Goal: Task Accomplishment & Management: Manage account settings

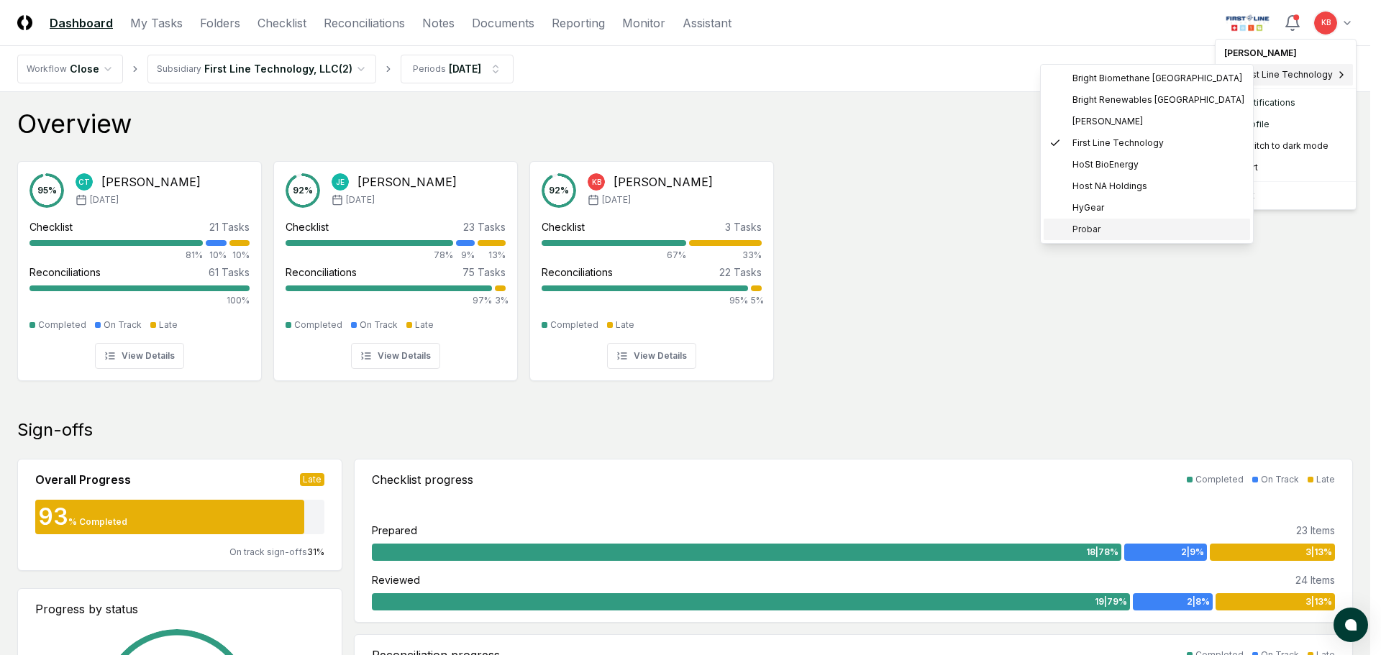
click at [1093, 225] on span "Probar" at bounding box center [1086, 229] width 28 height 13
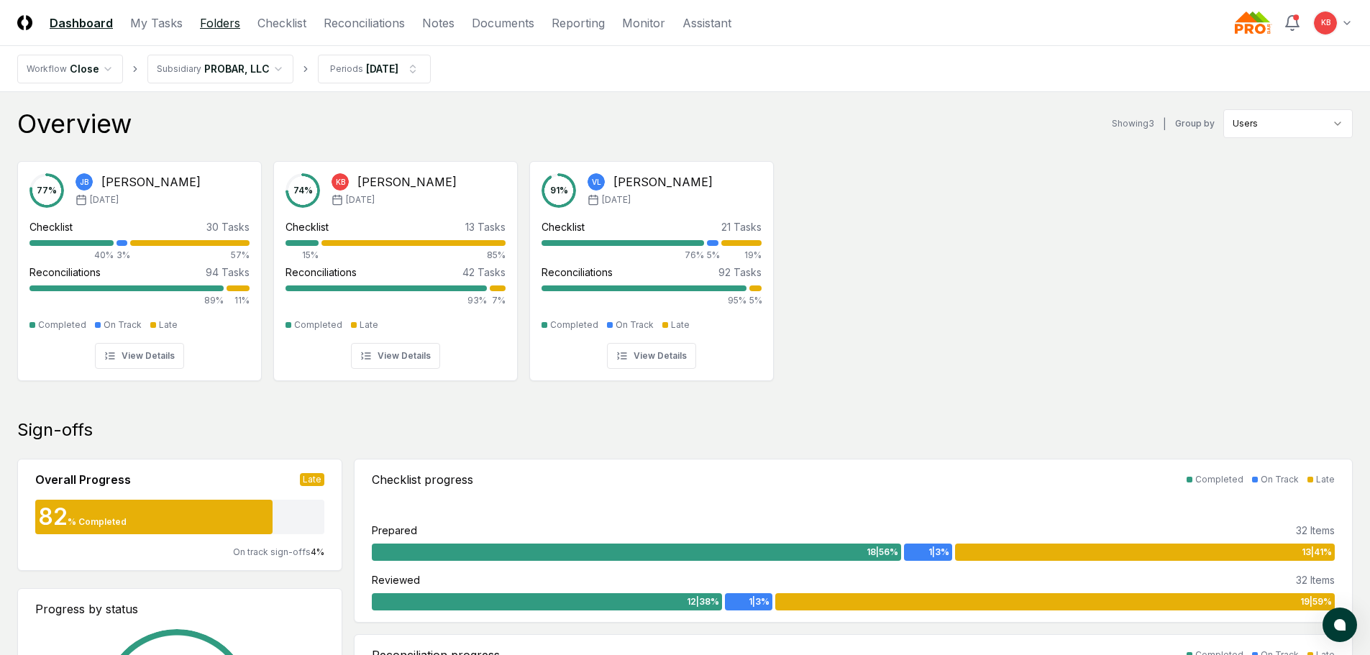
click at [233, 20] on link "Folders" at bounding box center [220, 22] width 40 height 17
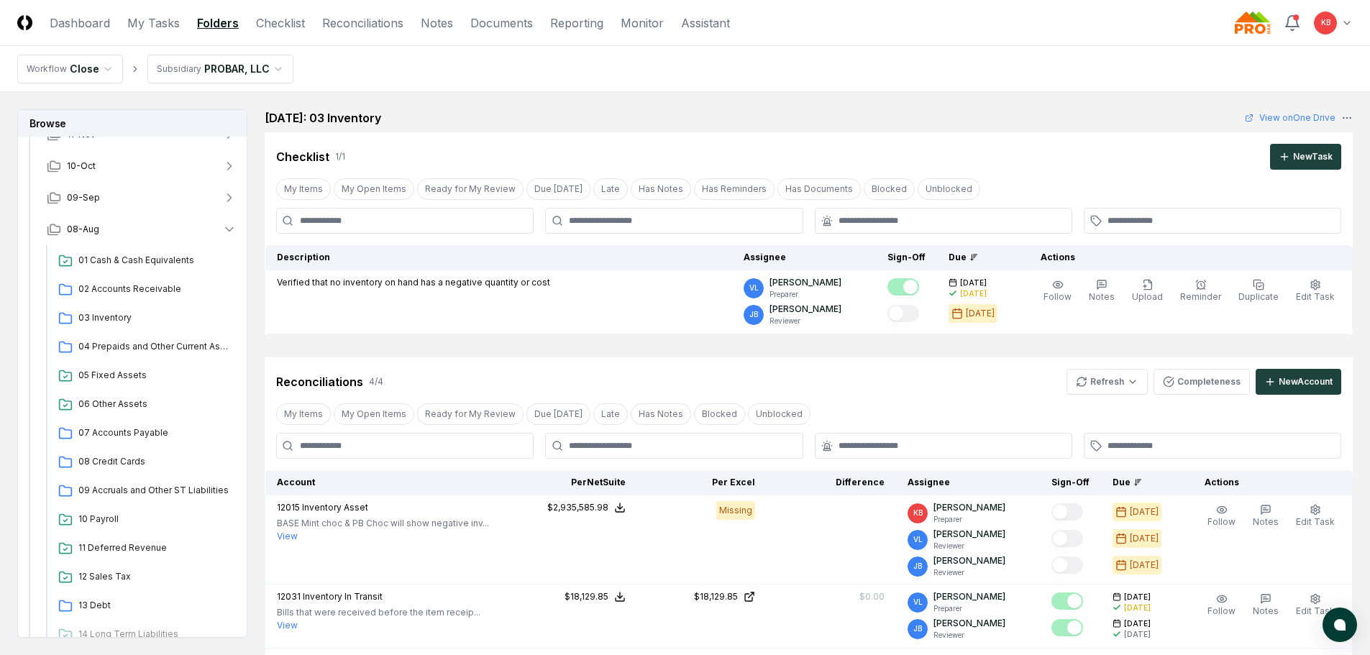
scroll to position [120, 0]
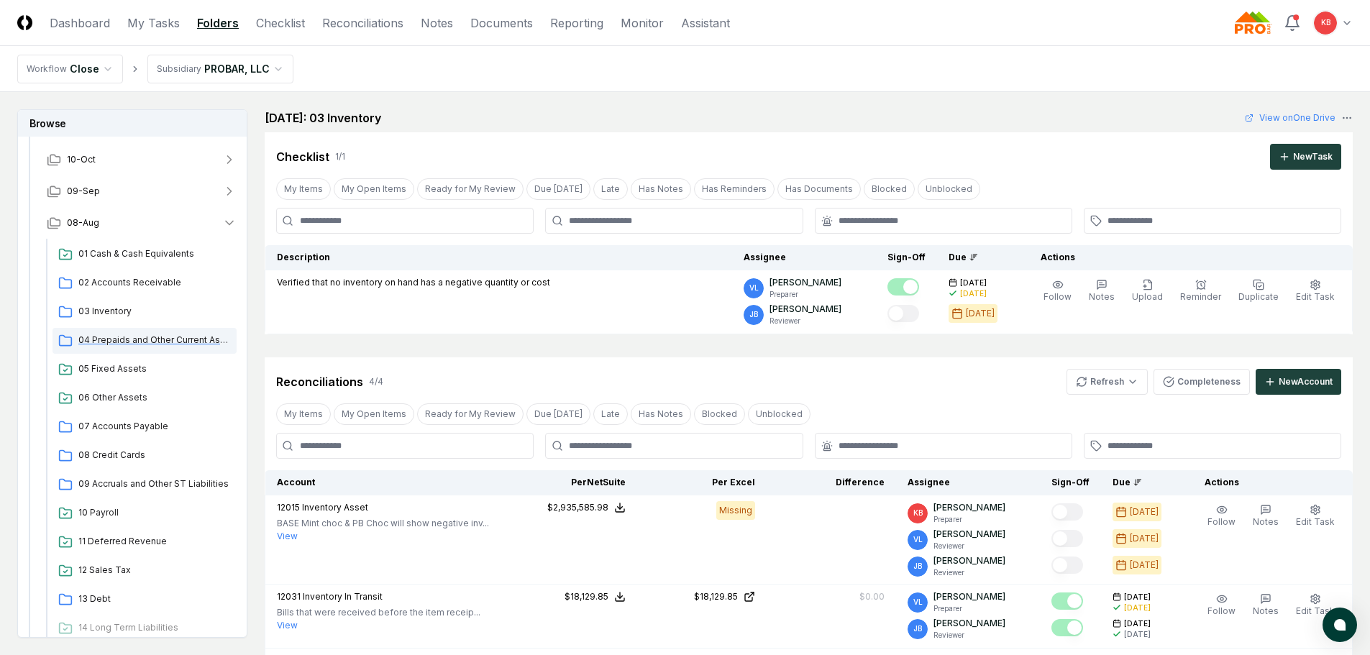
click at [129, 335] on span "04 Prepaids and Other Current Assets" at bounding box center [154, 340] width 152 height 13
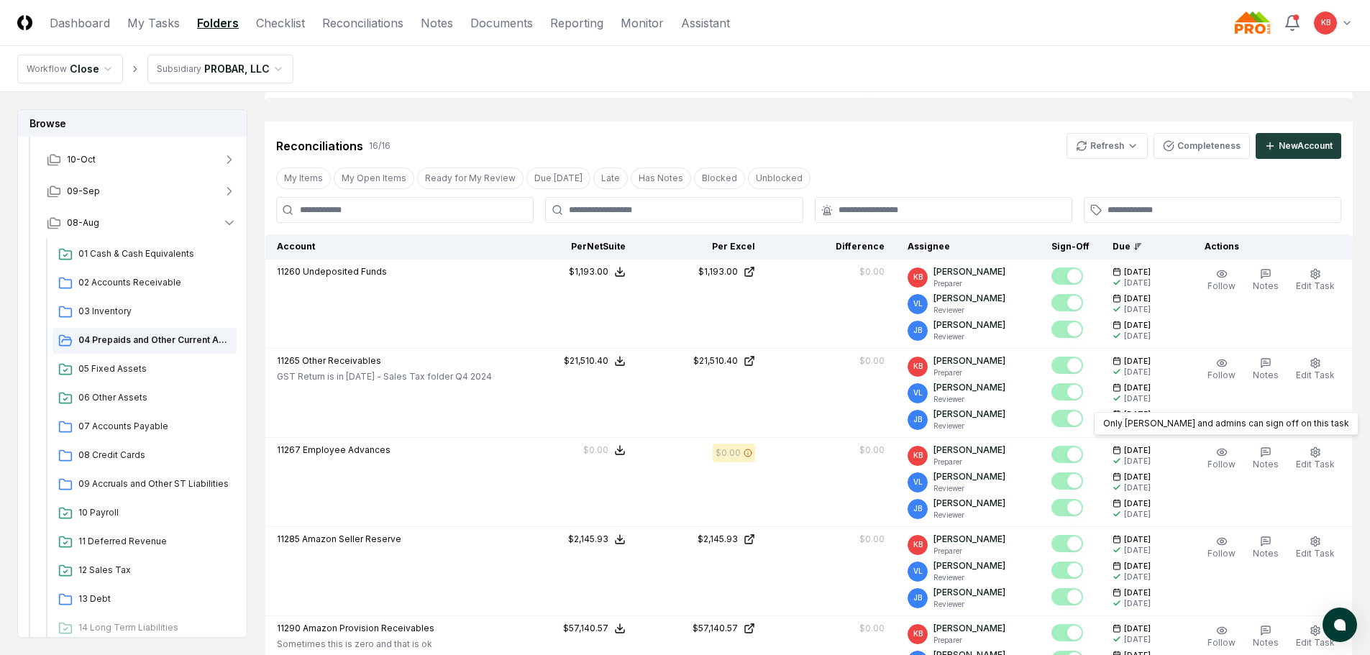
scroll to position [264, 0]
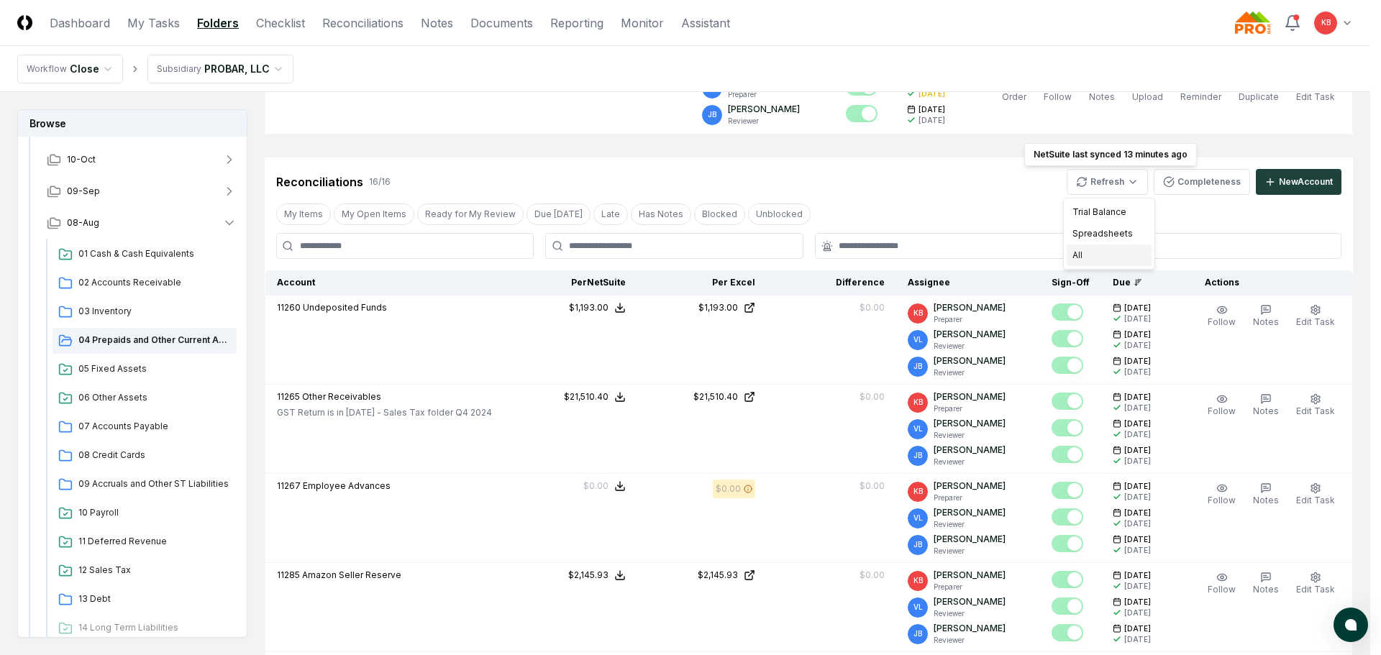
click at [1100, 256] on div "All" at bounding box center [1108, 255] width 85 height 22
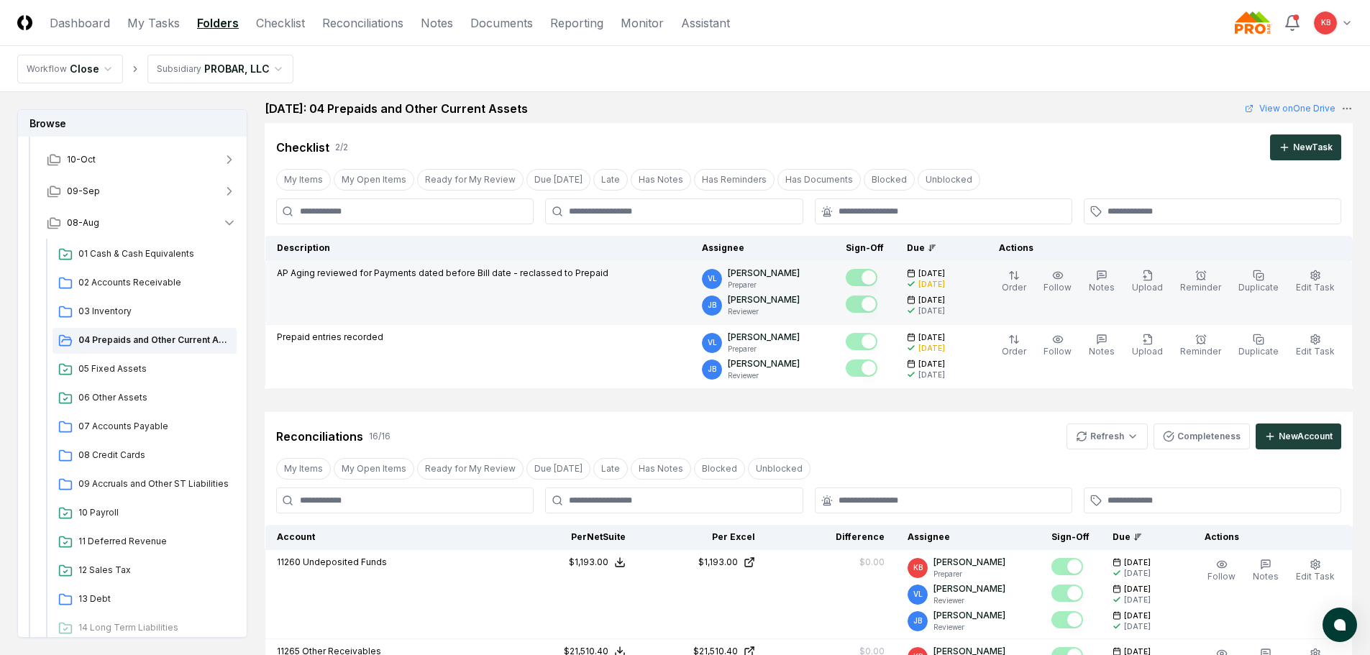
scroll to position [0, 0]
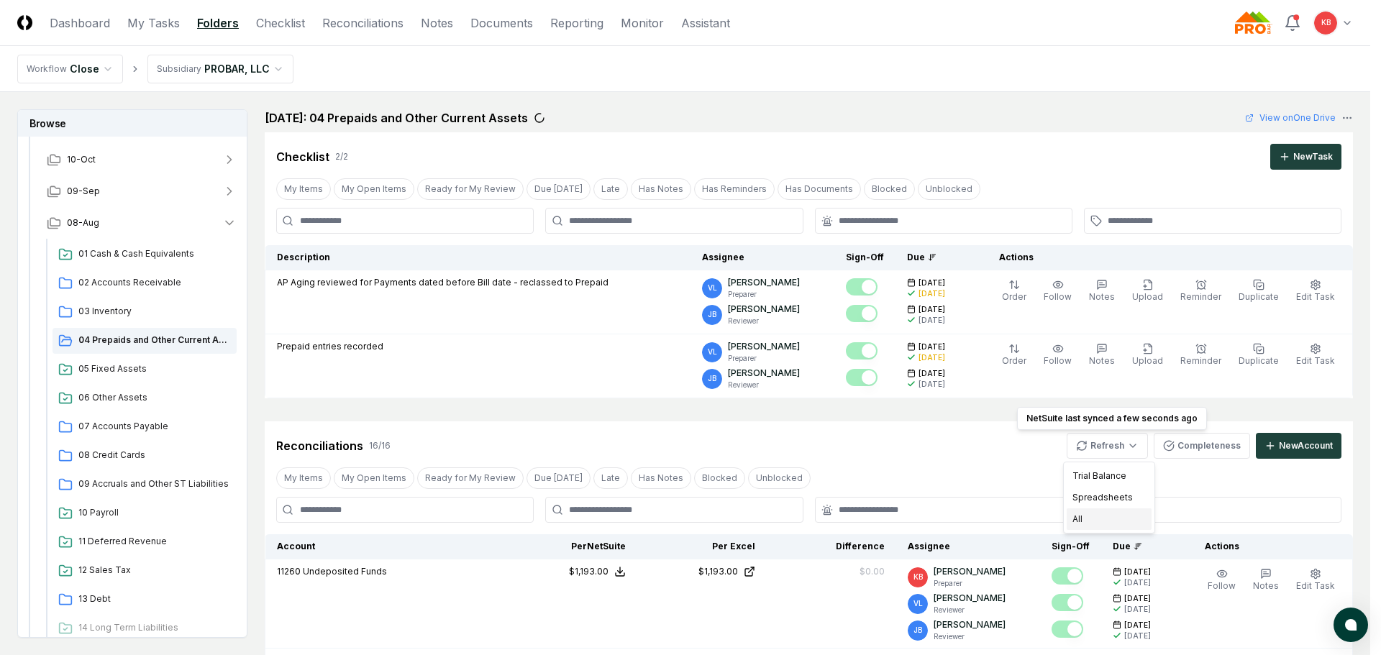
click at [1097, 525] on div "All" at bounding box center [1108, 519] width 85 height 22
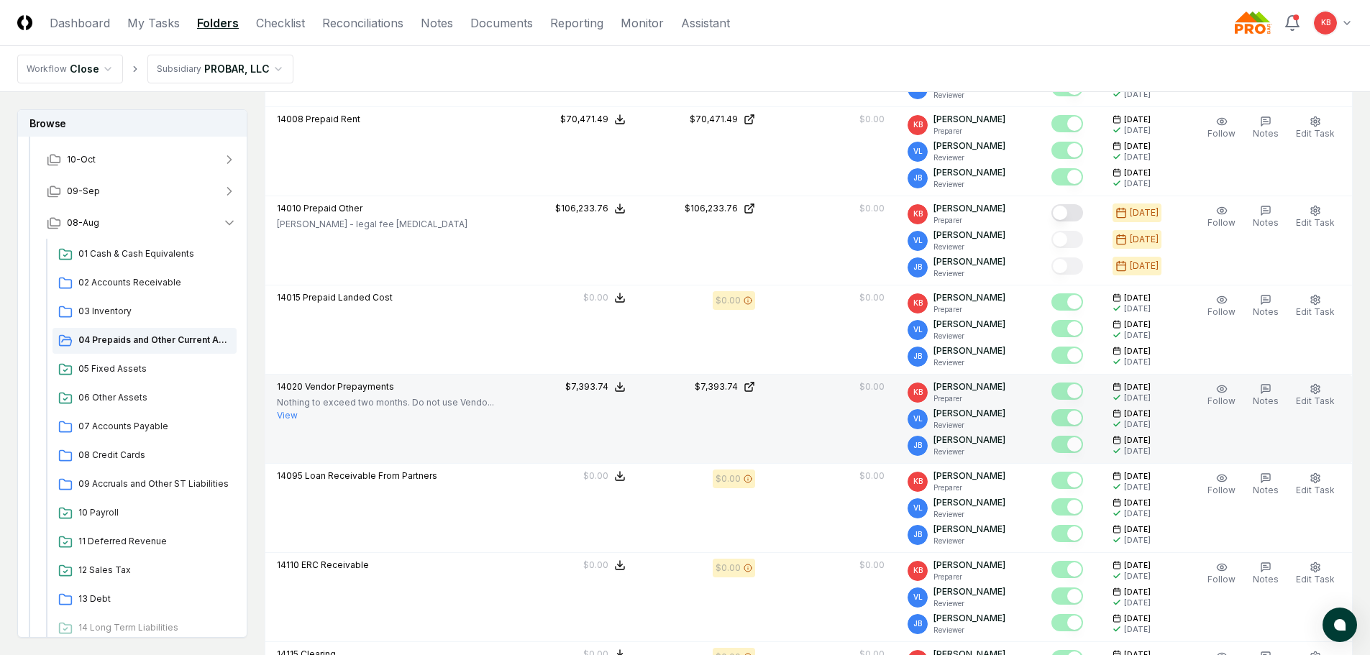
scroll to position [1146, 0]
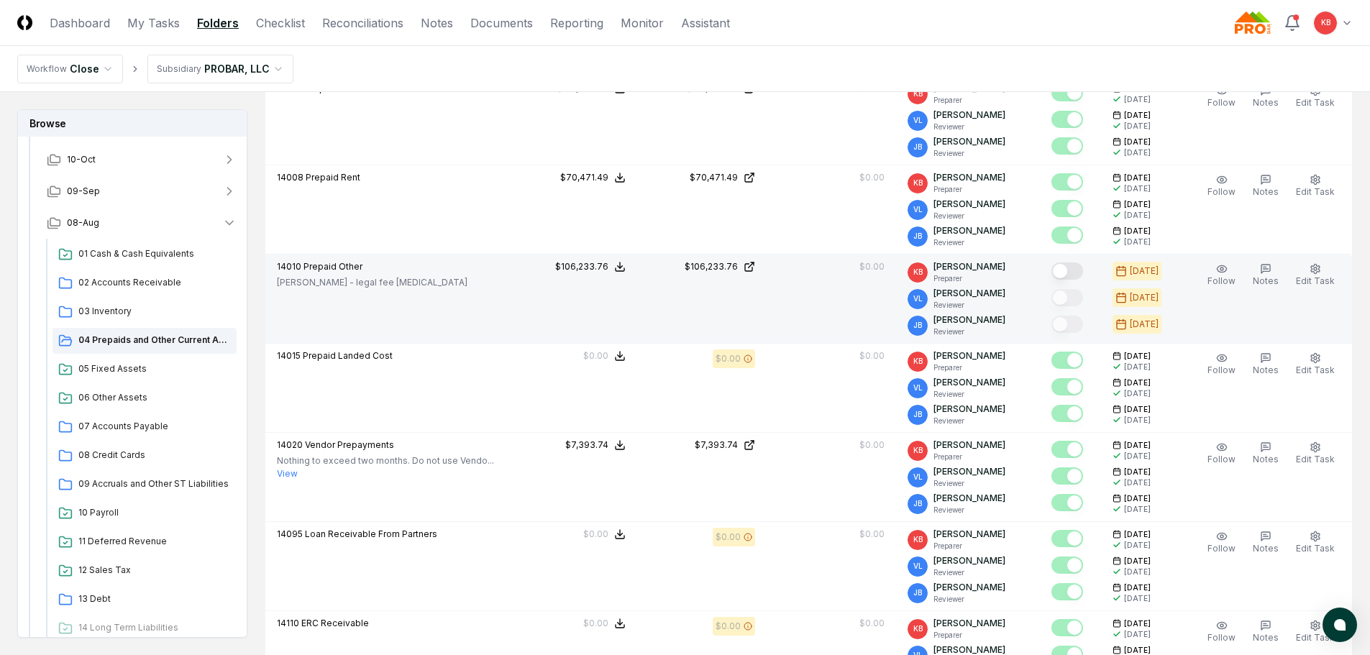
click at [1072, 277] on button "Mark complete" at bounding box center [1067, 270] width 32 height 17
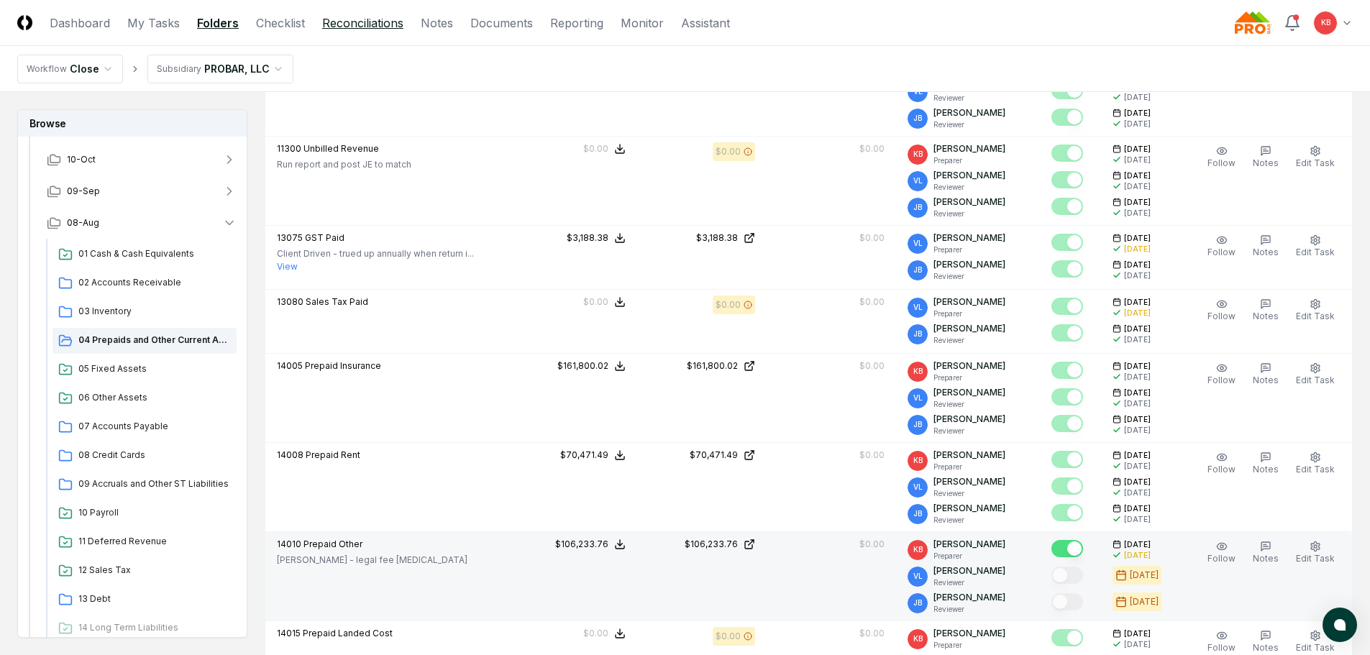
scroll to position [787, 0]
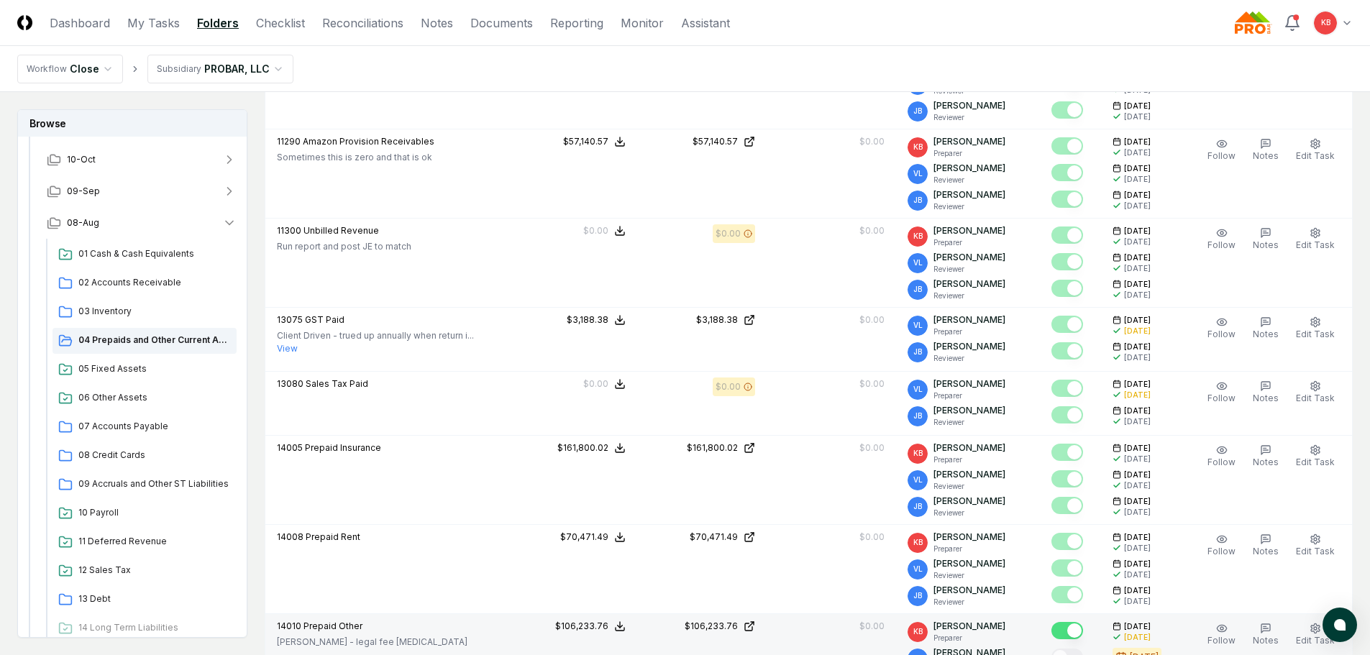
drag, startPoint x: 101, startPoint y: 23, endPoint x: 124, endPoint y: 29, distance: 23.0
click at [101, 23] on link "Dashboard" at bounding box center [80, 22] width 60 height 17
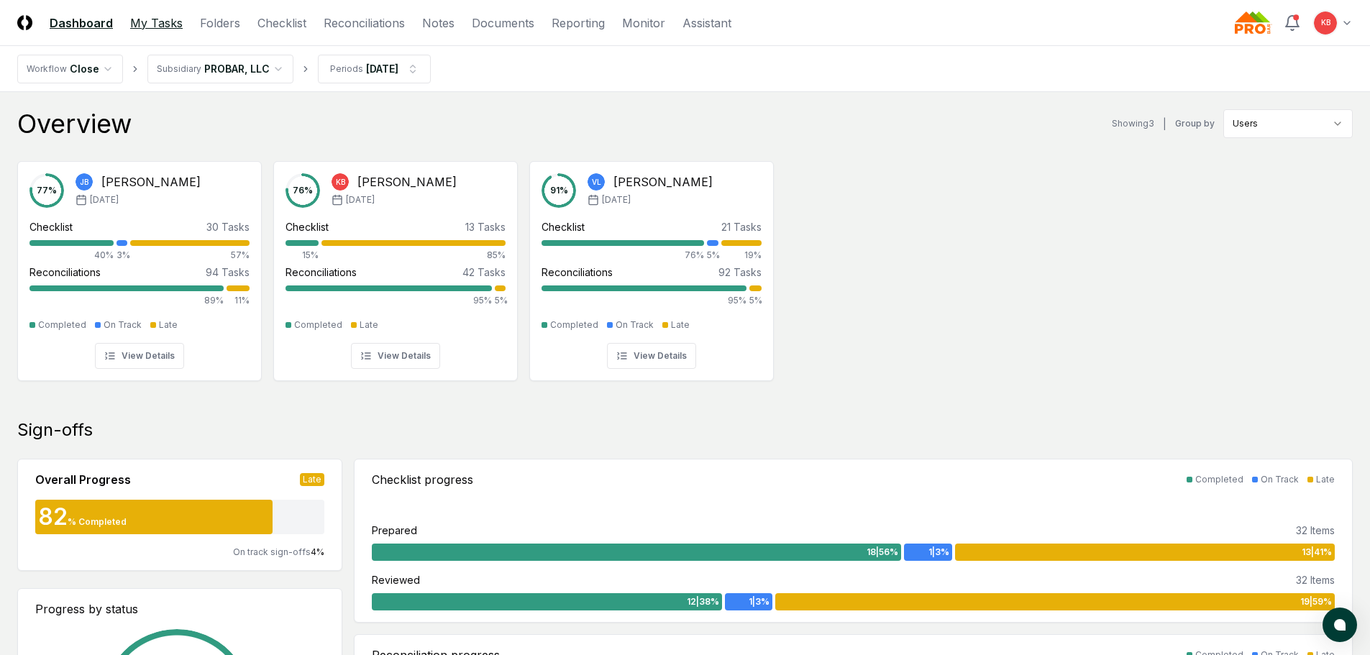
click at [163, 17] on link "My Tasks" at bounding box center [156, 22] width 52 height 17
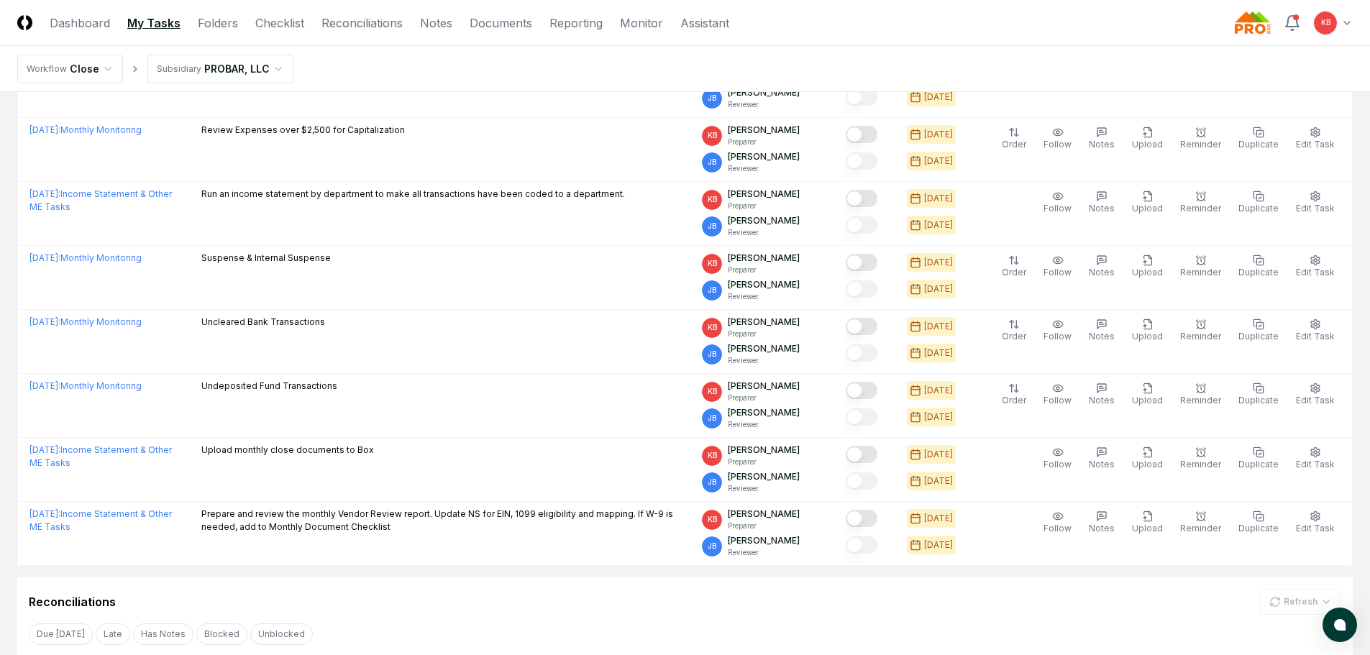
scroll to position [383, 0]
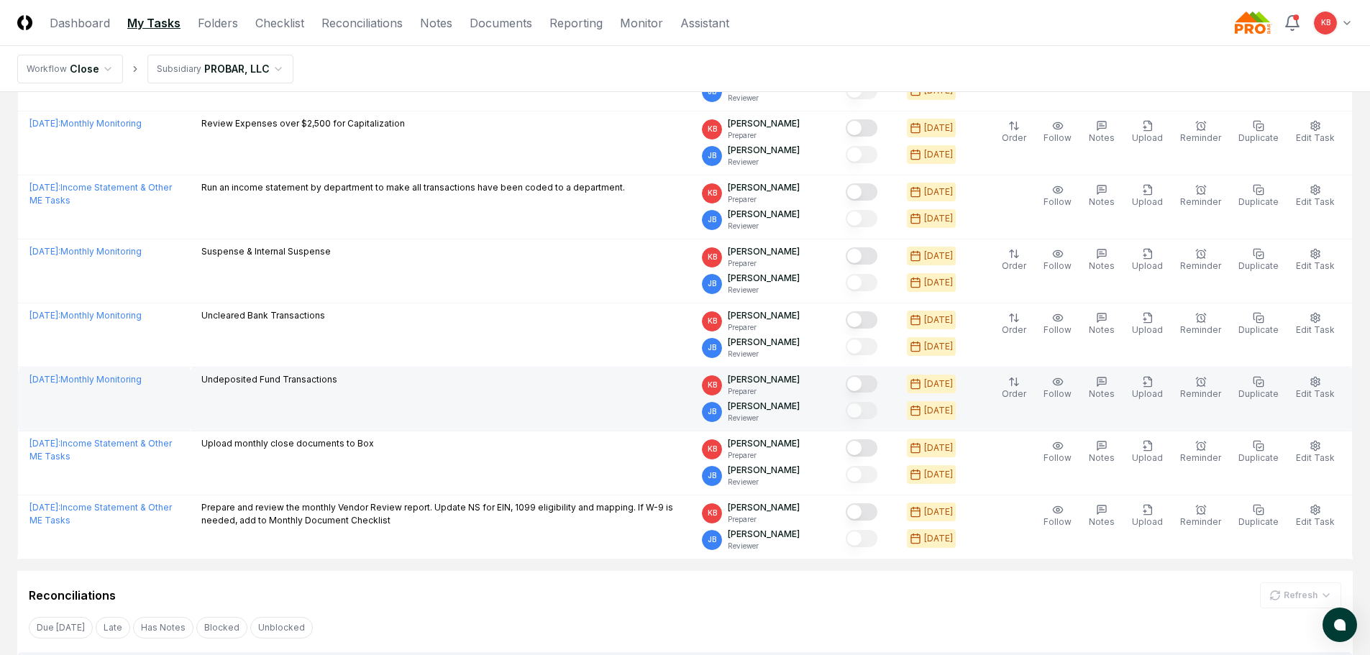
click at [868, 383] on button "Mark complete" at bounding box center [862, 383] width 32 height 17
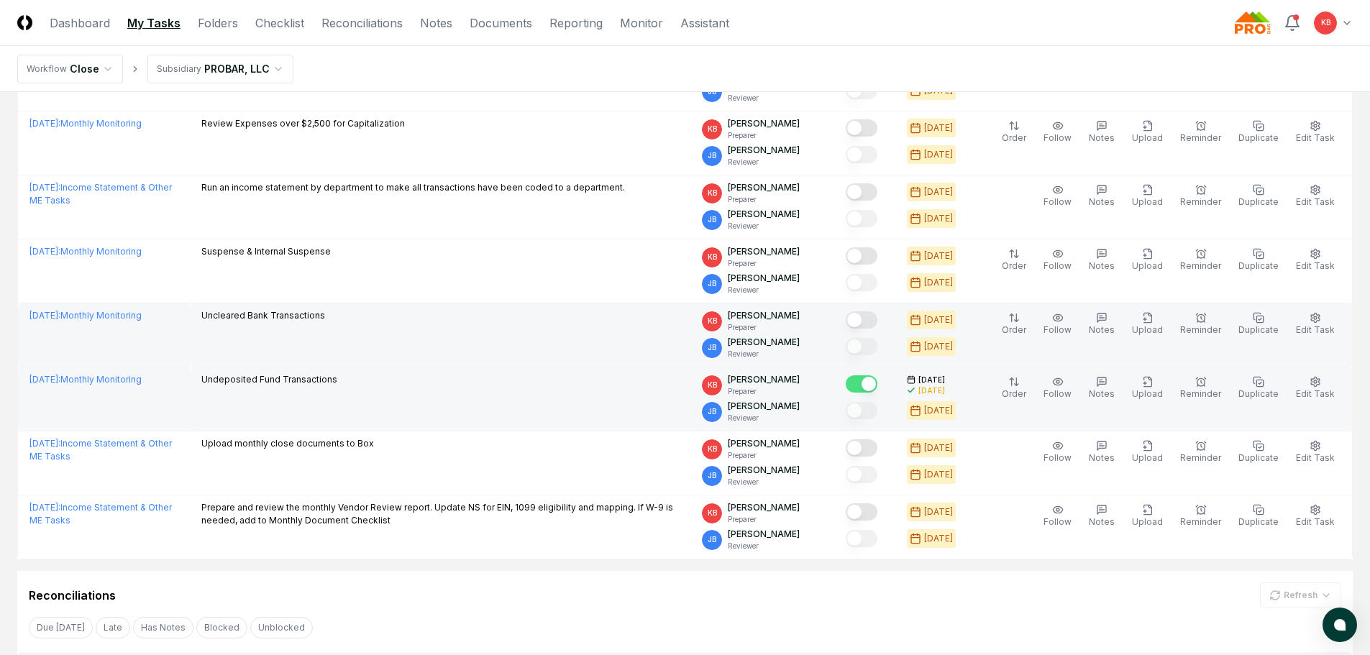
click at [871, 319] on button "Mark complete" at bounding box center [862, 319] width 32 height 17
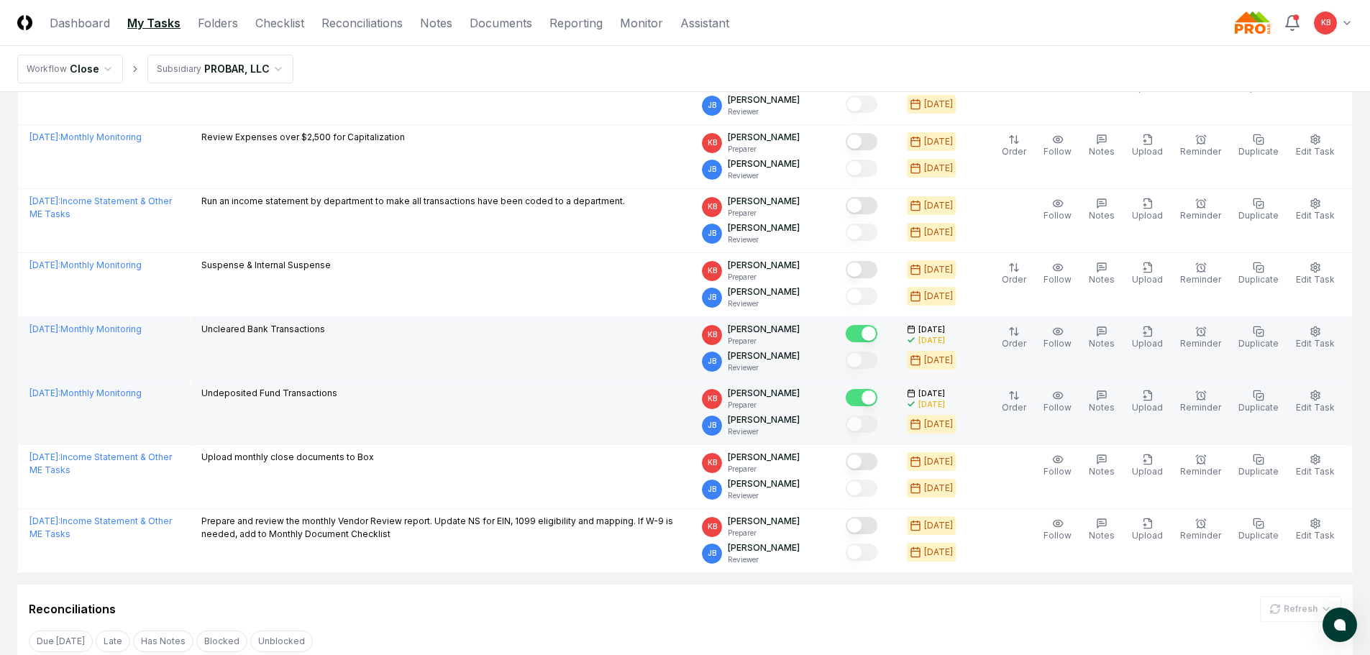
scroll to position [360, 0]
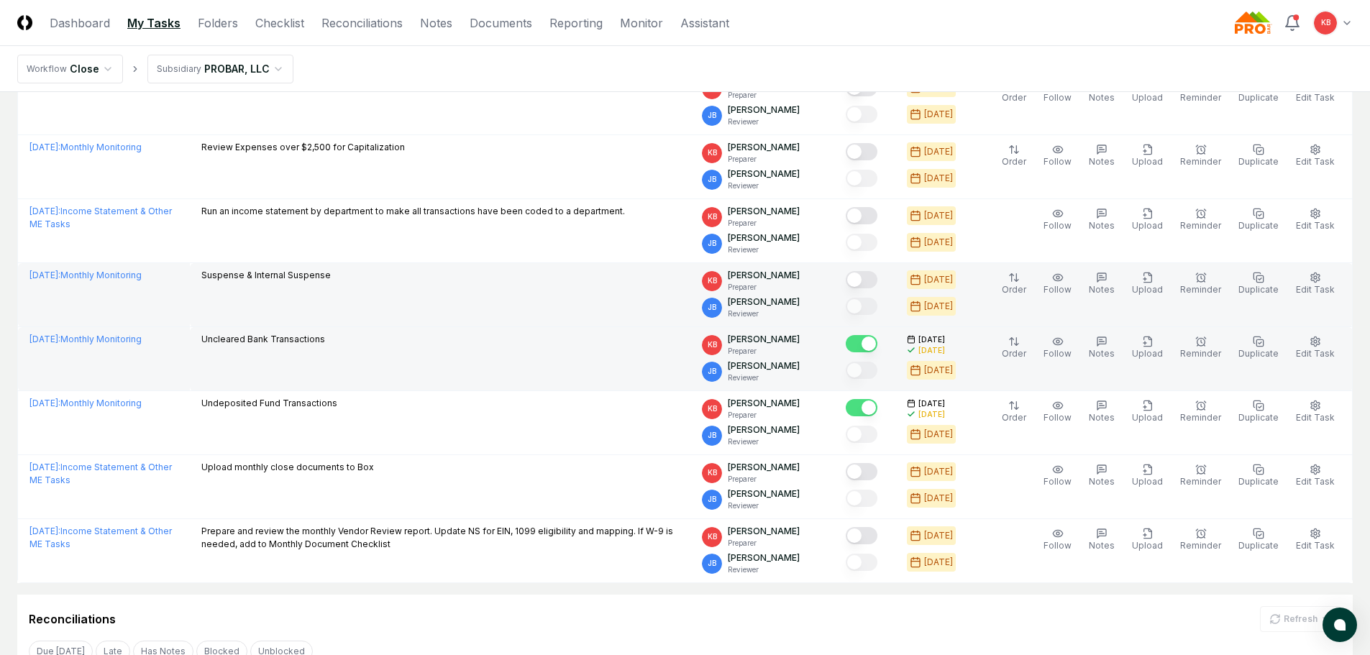
drag, startPoint x: 871, startPoint y: 275, endPoint x: 856, endPoint y: 291, distance: 22.4
click at [871, 275] on button "Mark complete" at bounding box center [862, 279] width 32 height 17
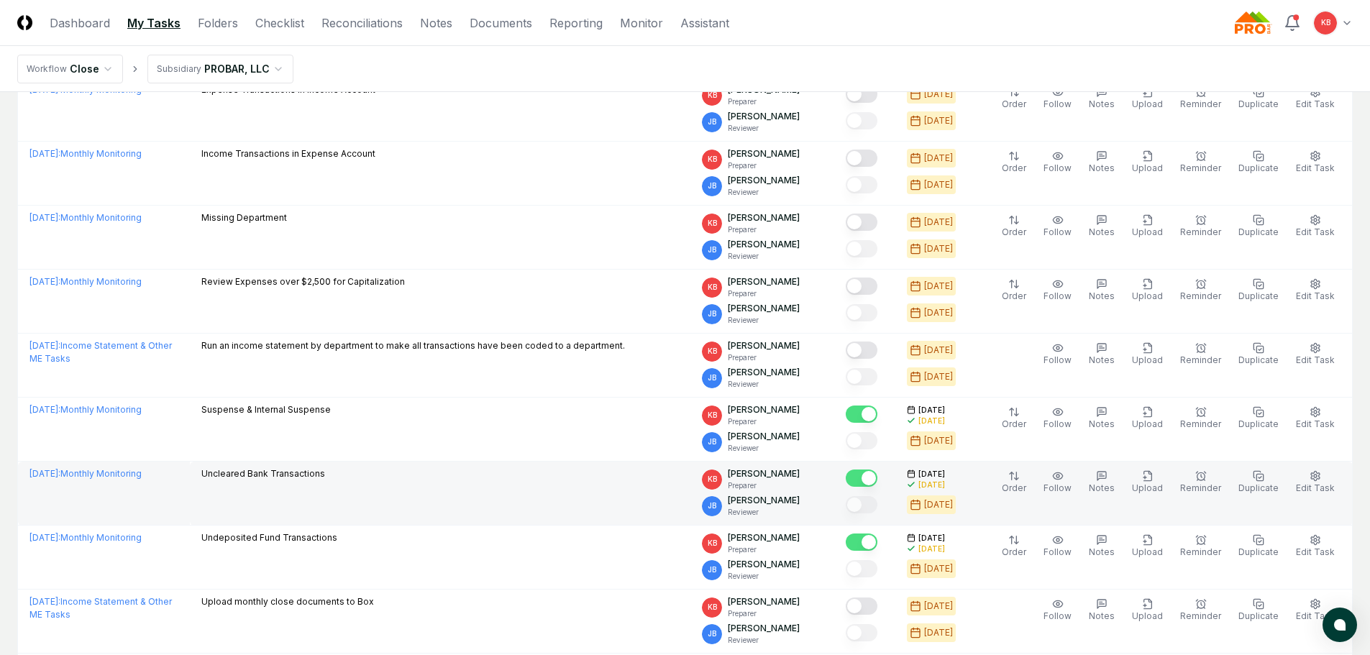
scroll to position [216, 0]
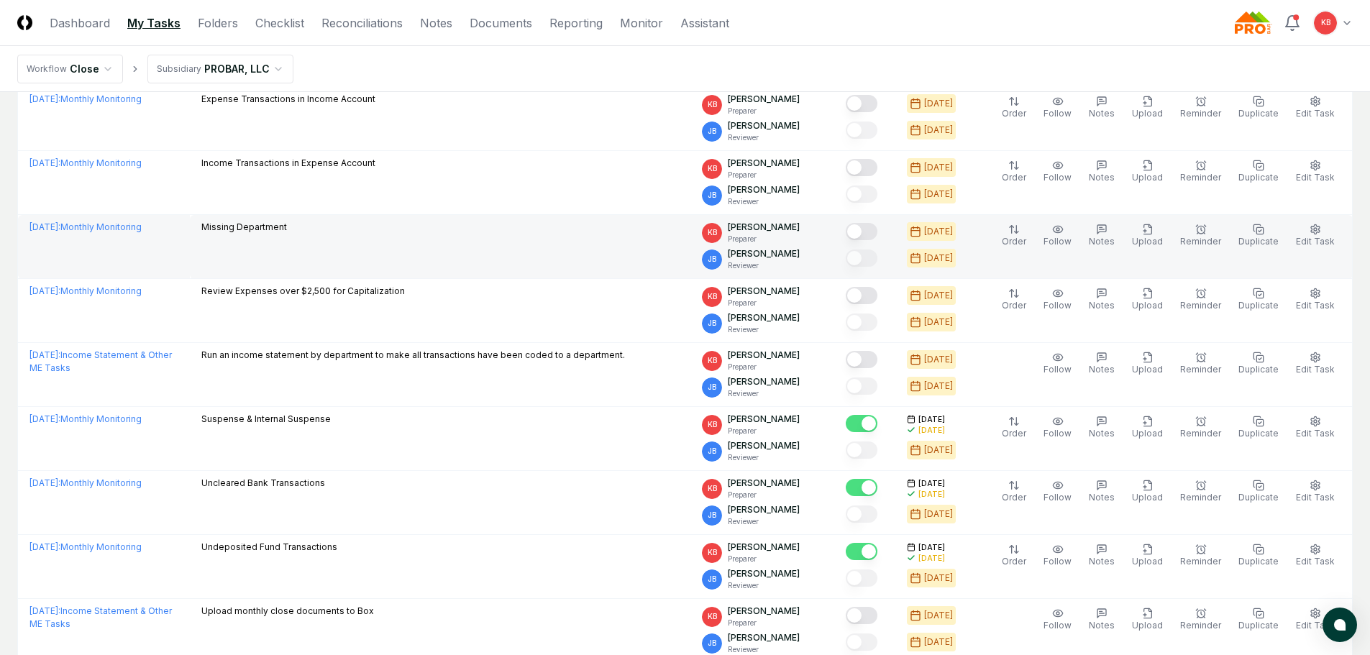
click at [869, 232] on button "Mark complete" at bounding box center [862, 231] width 32 height 17
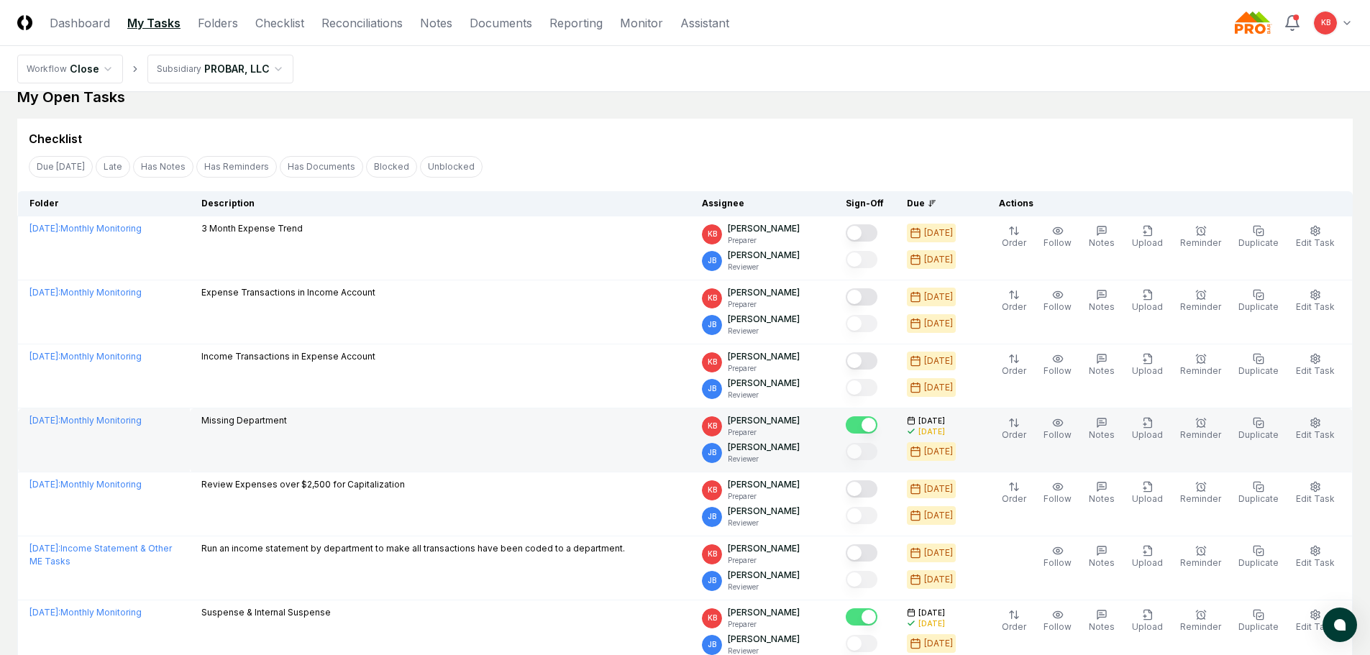
scroll to position [0, 0]
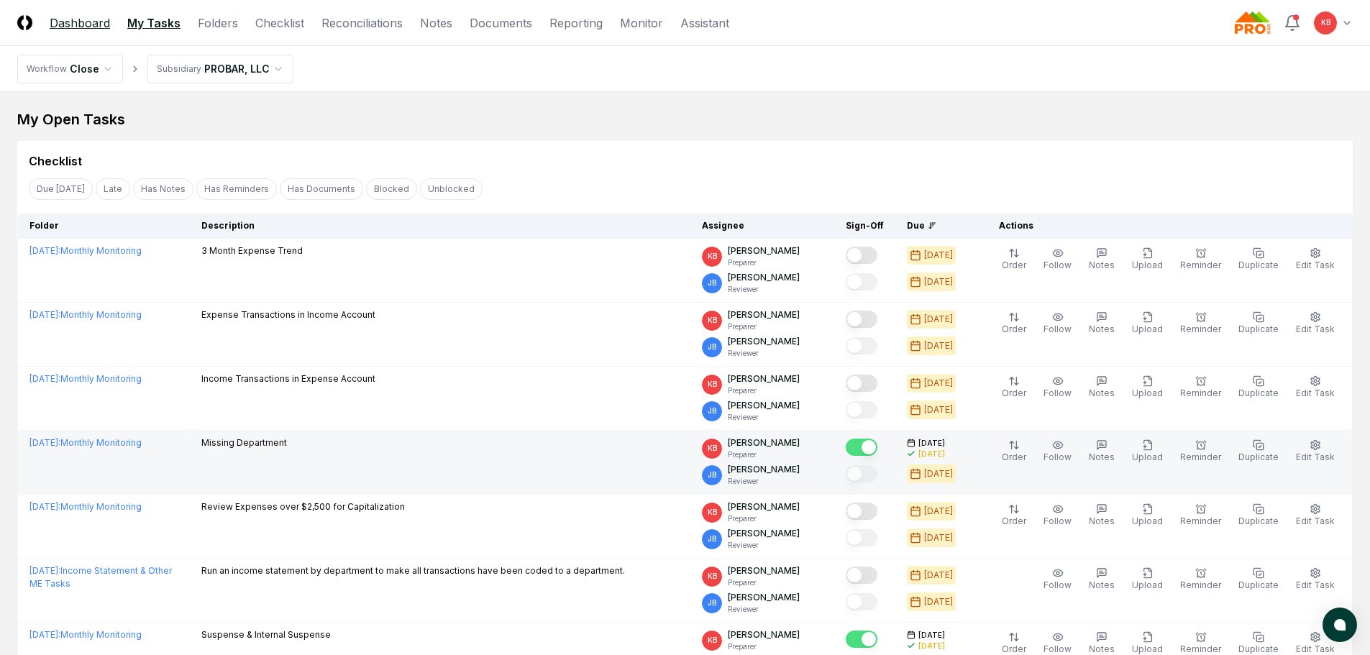
click at [86, 24] on link "Dashboard" at bounding box center [80, 22] width 60 height 17
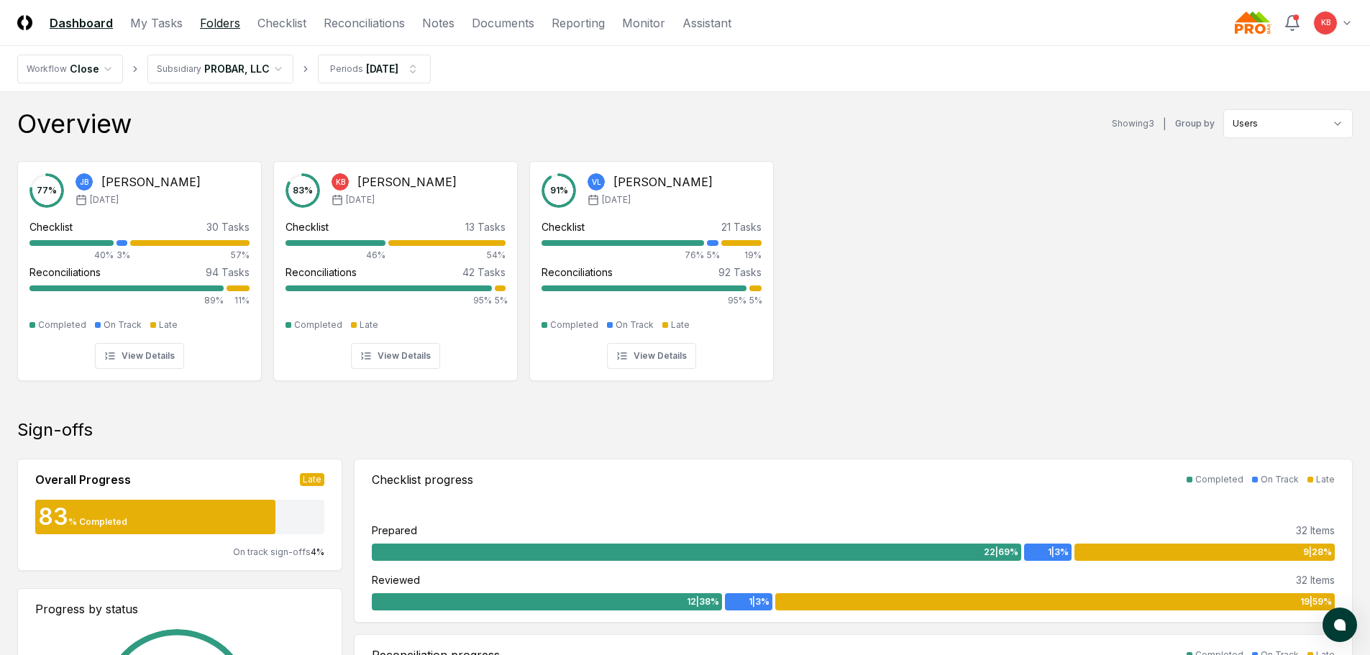
click at [232, 22] on link "Folders" at bounding box center [220, 22] width 40 height 17
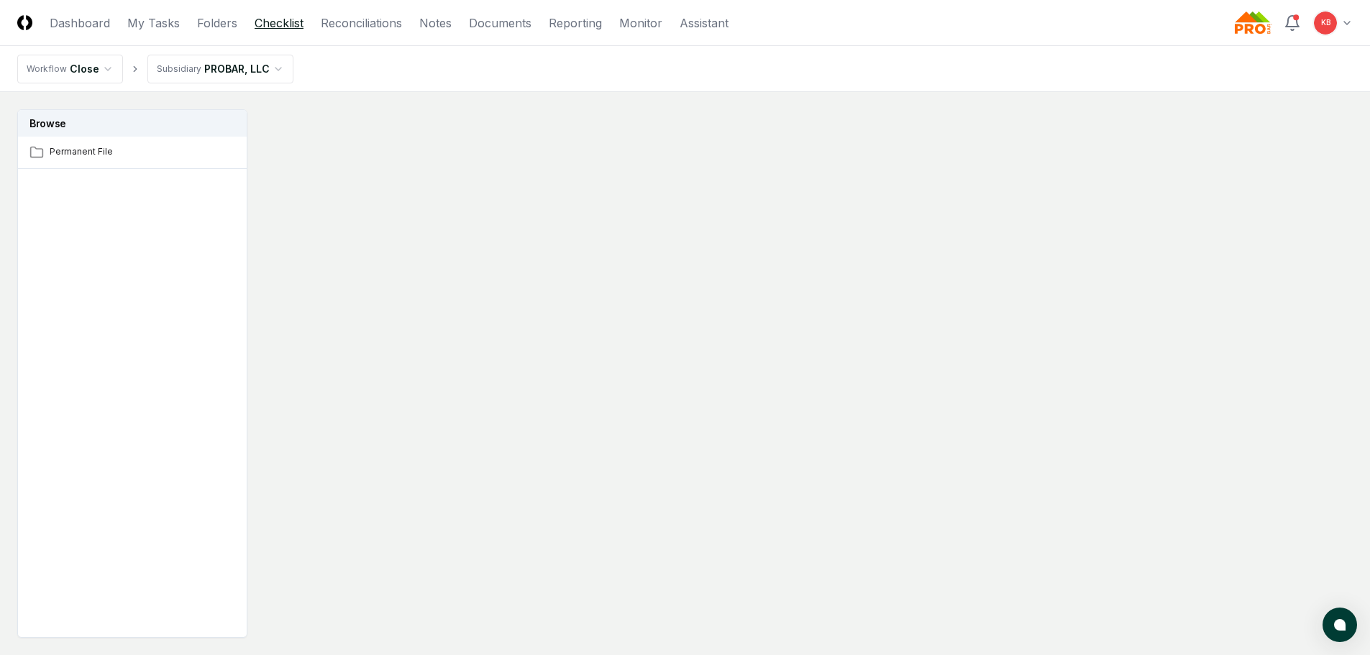
click at [286, 20] on link "Checklist" at bounding box center [279, 22] width 49 height 17
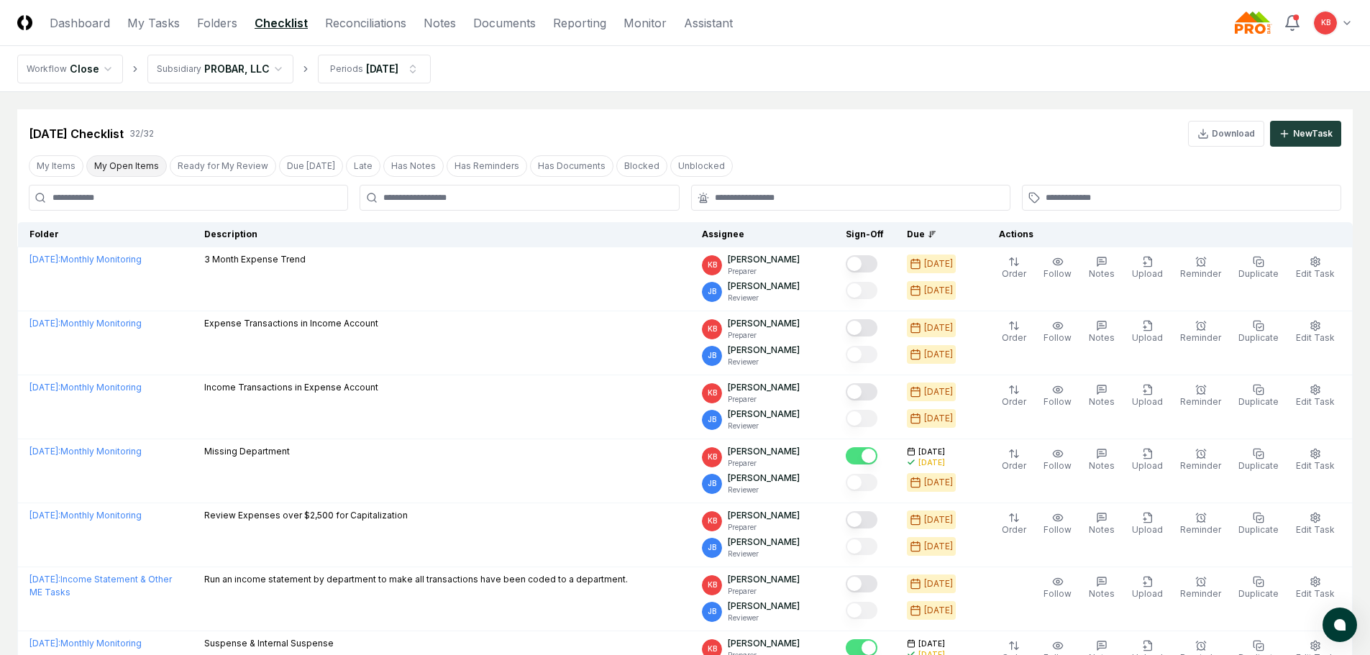
click at [139, 163] on button "My Open Items" at bounding box center [126, 166] width 81 height 22
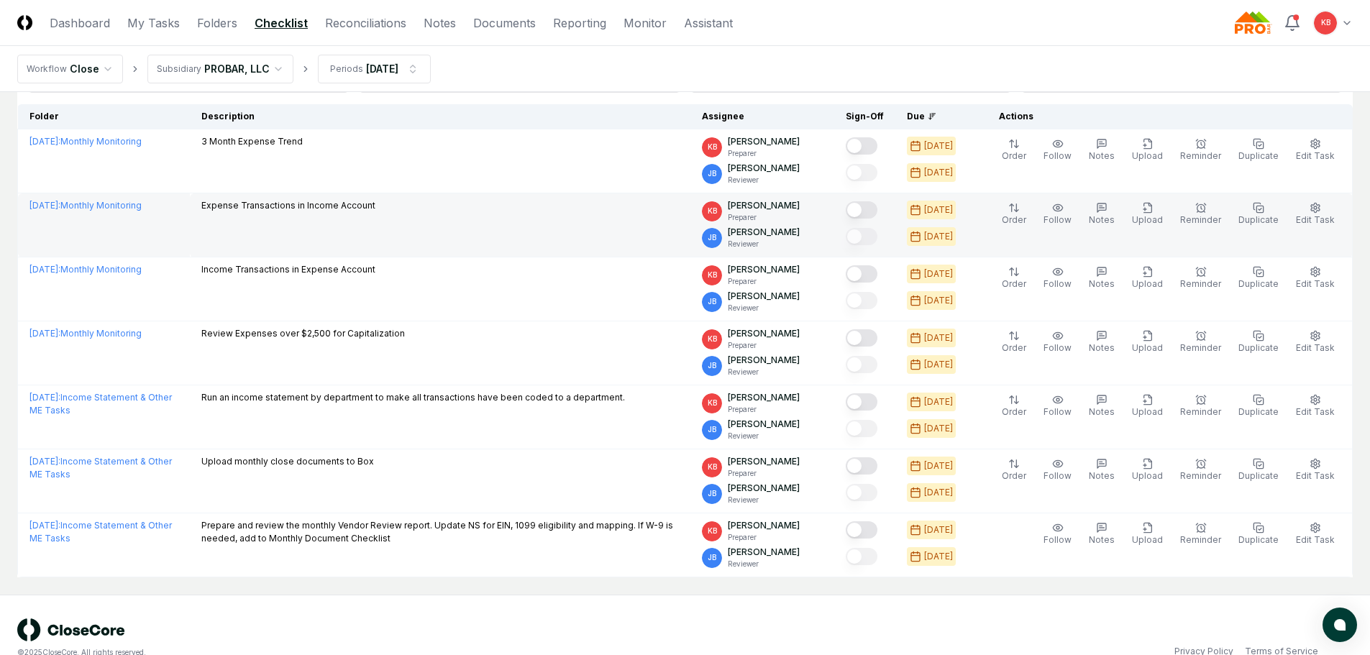
scroll to position [120, 0]
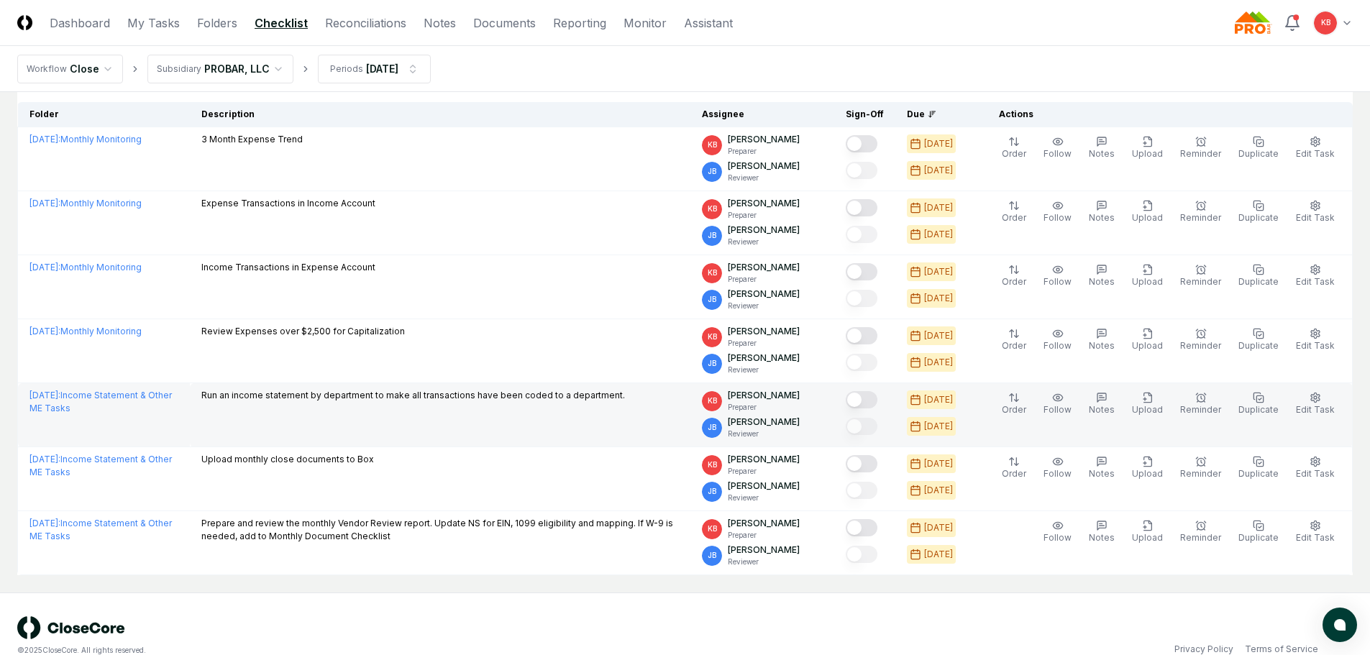
click at [869, 398] on button "Mark complete" at bounding box center [862, 399] width 32 height 17
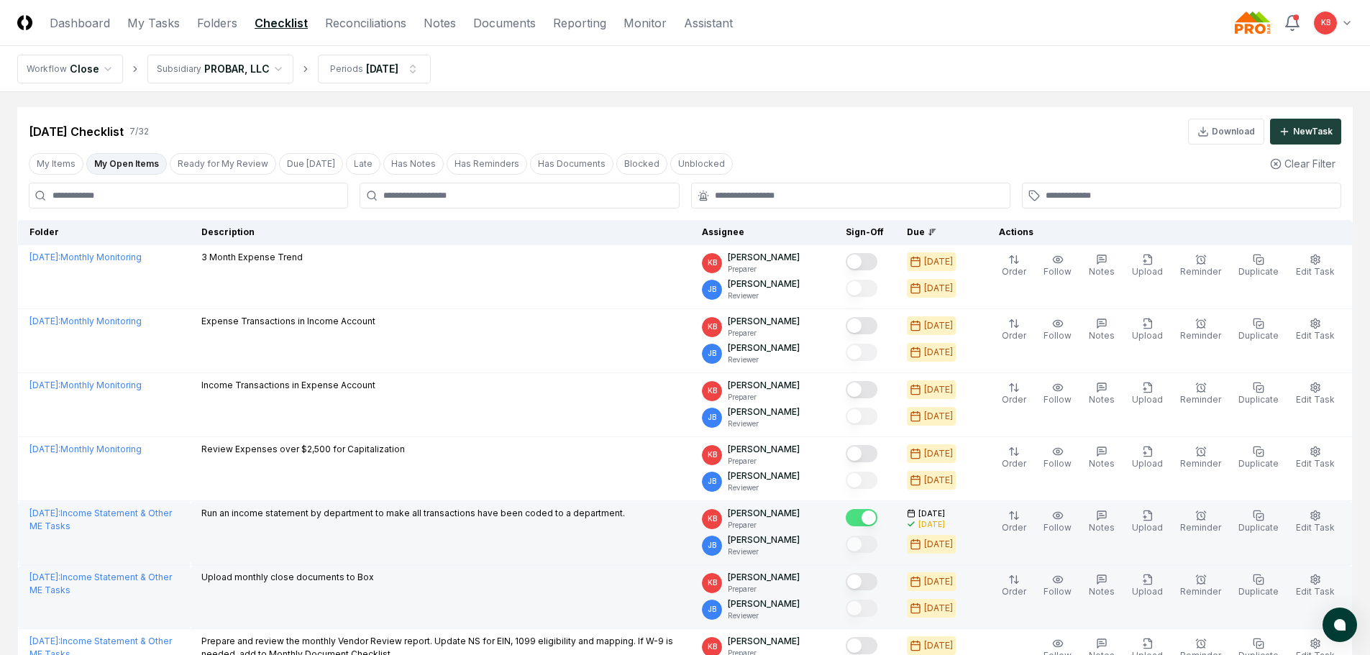
scroll to position [0, 0]
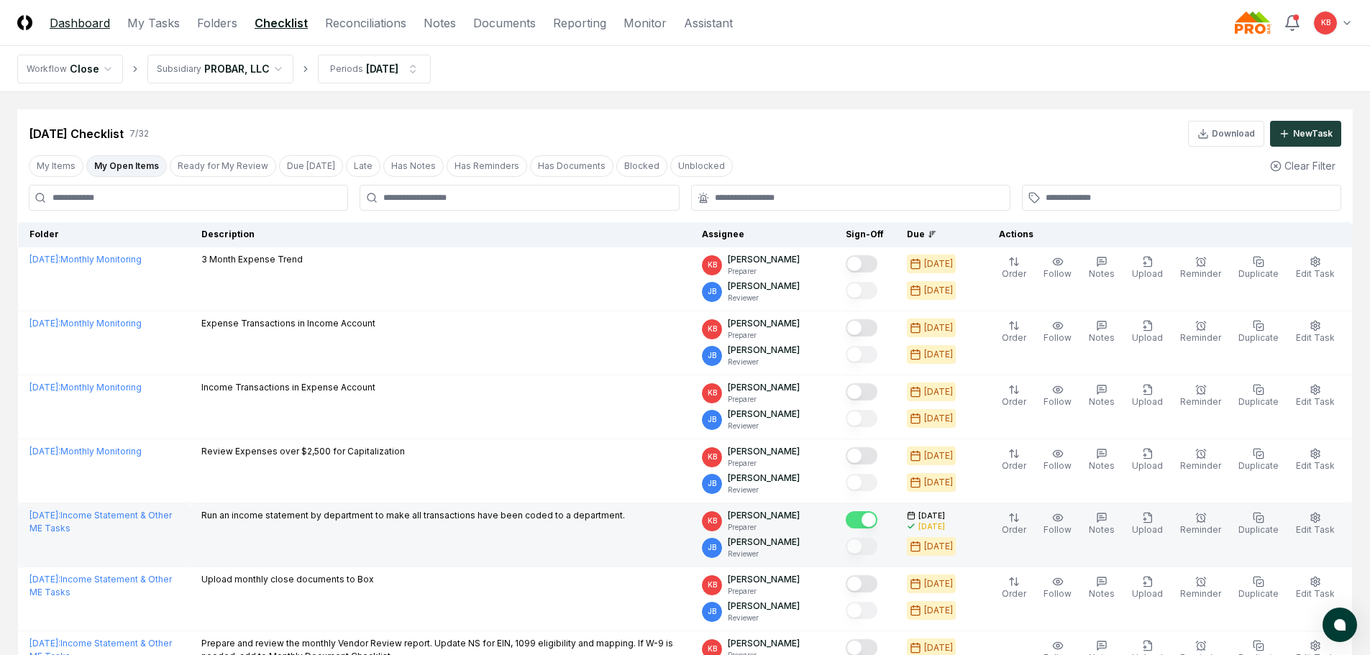
click at [83, 21] on link "Dashboard" at bounding box center [80, 22] width 60 height 17
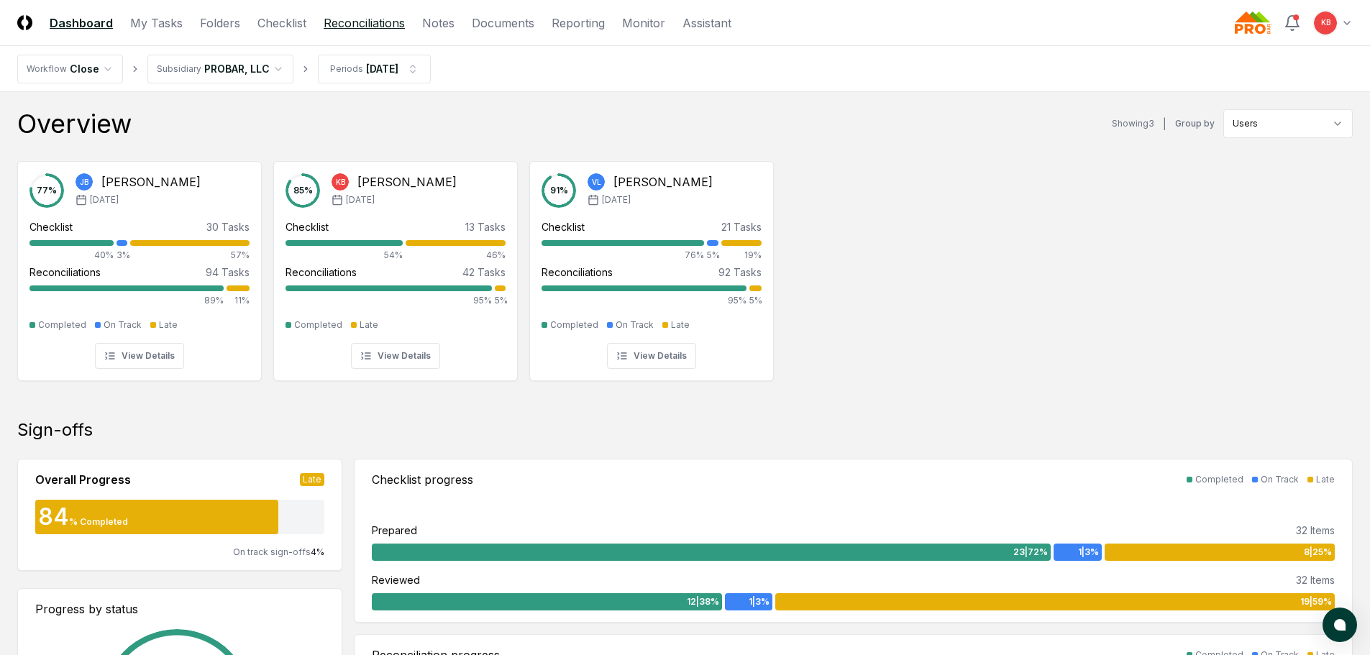
click at [377, 17] on link "Reconciliations" at bounding box center [364, 22] width 81 height 17
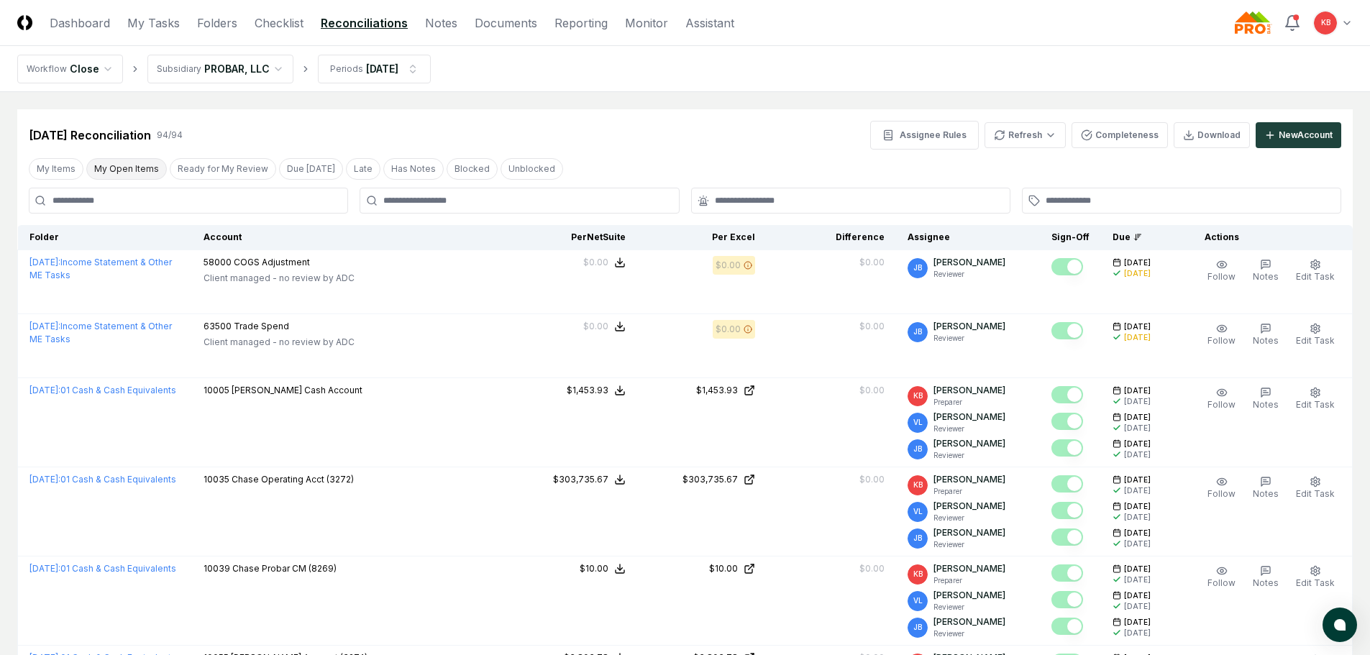
click at [131, 173] on button "My Open Items" at bounding box center [126, 169] width 81 height 22
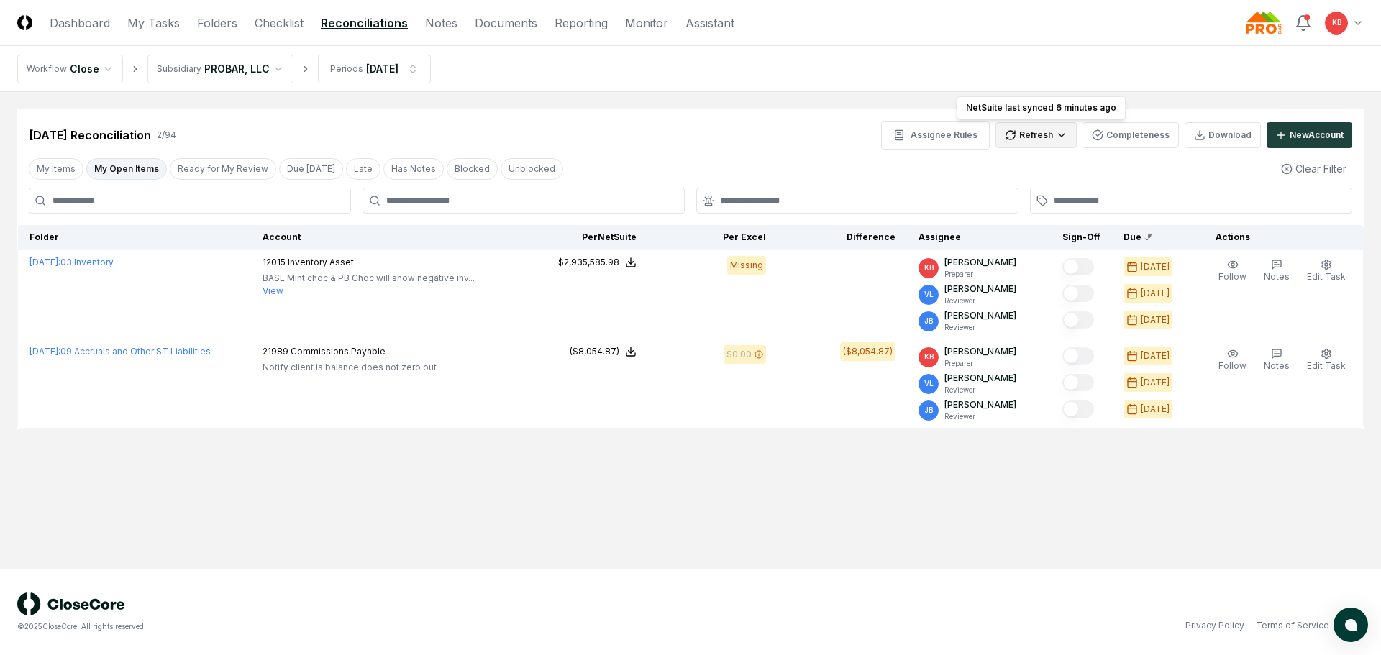
click at [1035, 132] on html "CloseCore Dashboard My Tasks Folders Checklist Reconciliations Notes Documents …" at bounding box center [690, 327] width 1381 height 655
click at [1015, 208] on div "All" at bounding box center [1039, 209] width 85 height 22
click at [275, 28] on link "Checklist" at bounding box center [279, 22] width 49 height 17
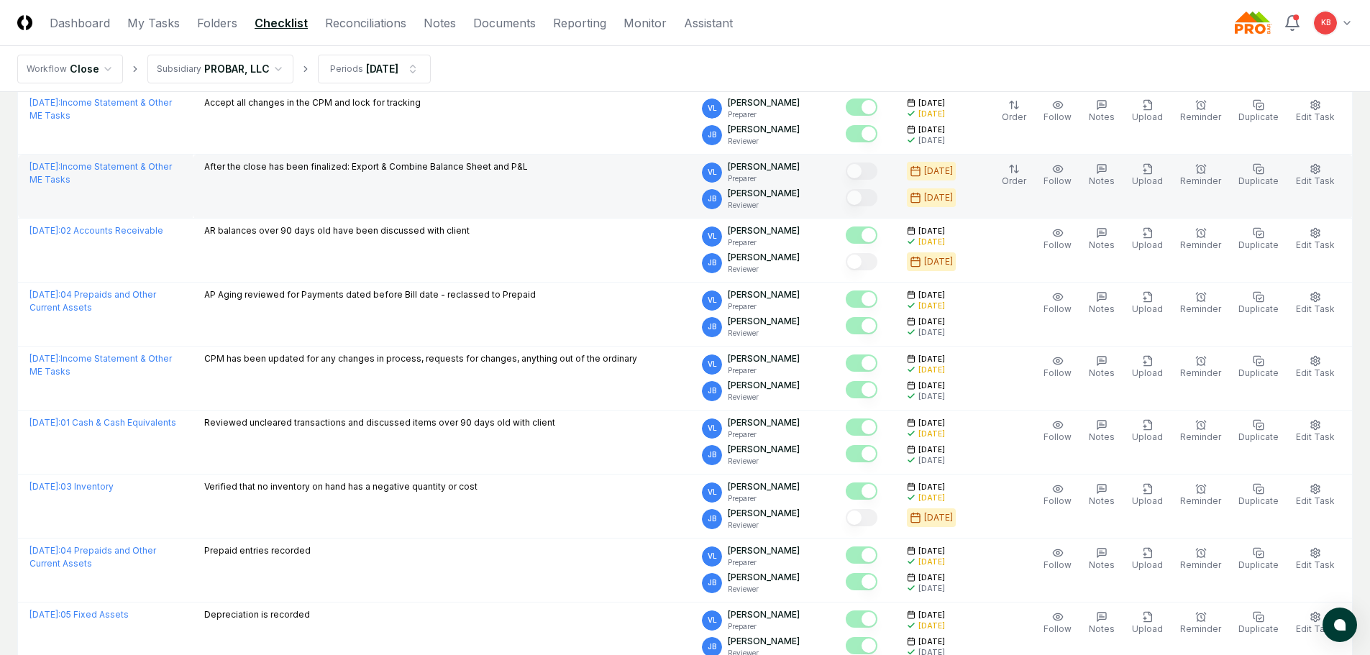
scroll to position [785, 0]
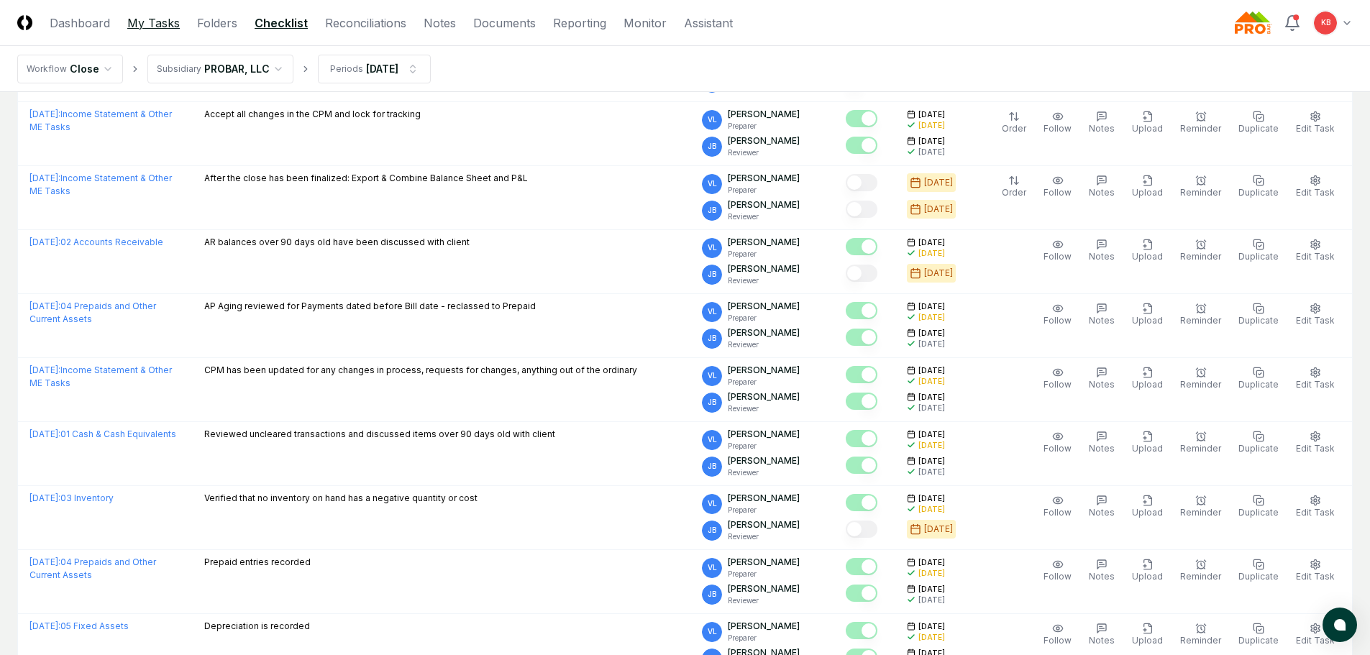
click at [147, 29] on link "My Tasks" at bounding box center [153, 22] width 52 height 17
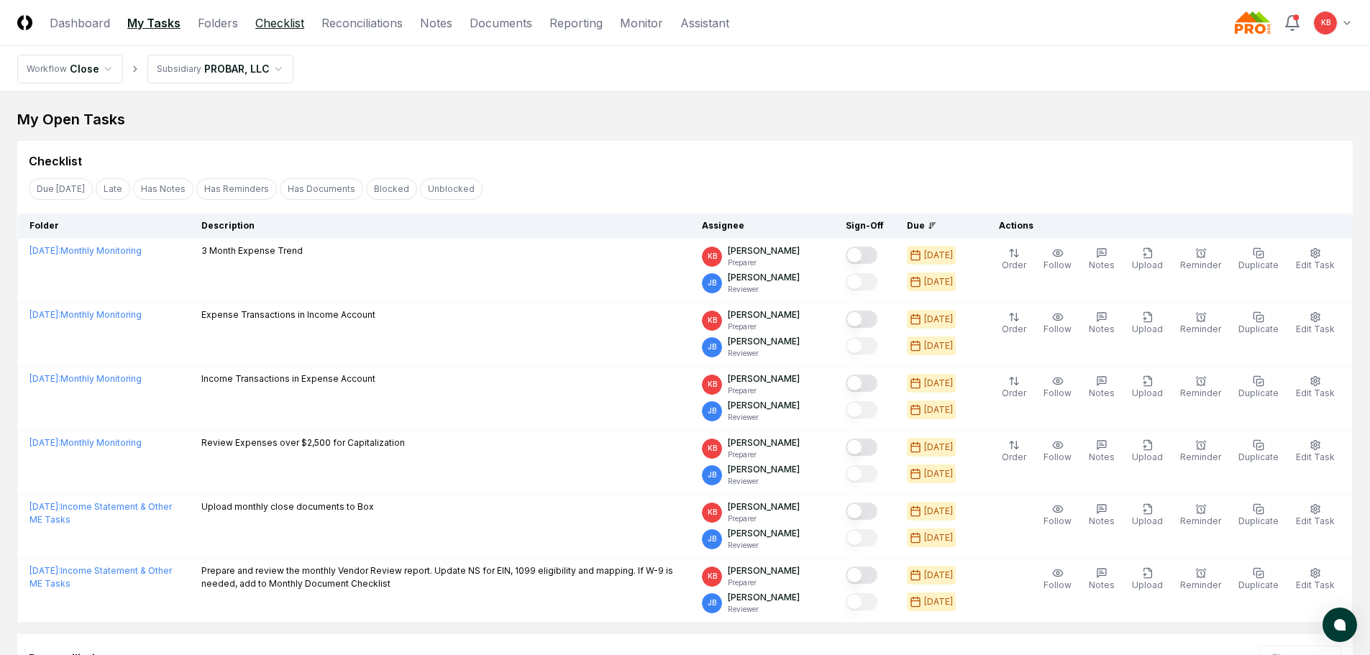
click at [285, 27] on link "Checklist" at bounding box center [279, 22] width 49 height 17
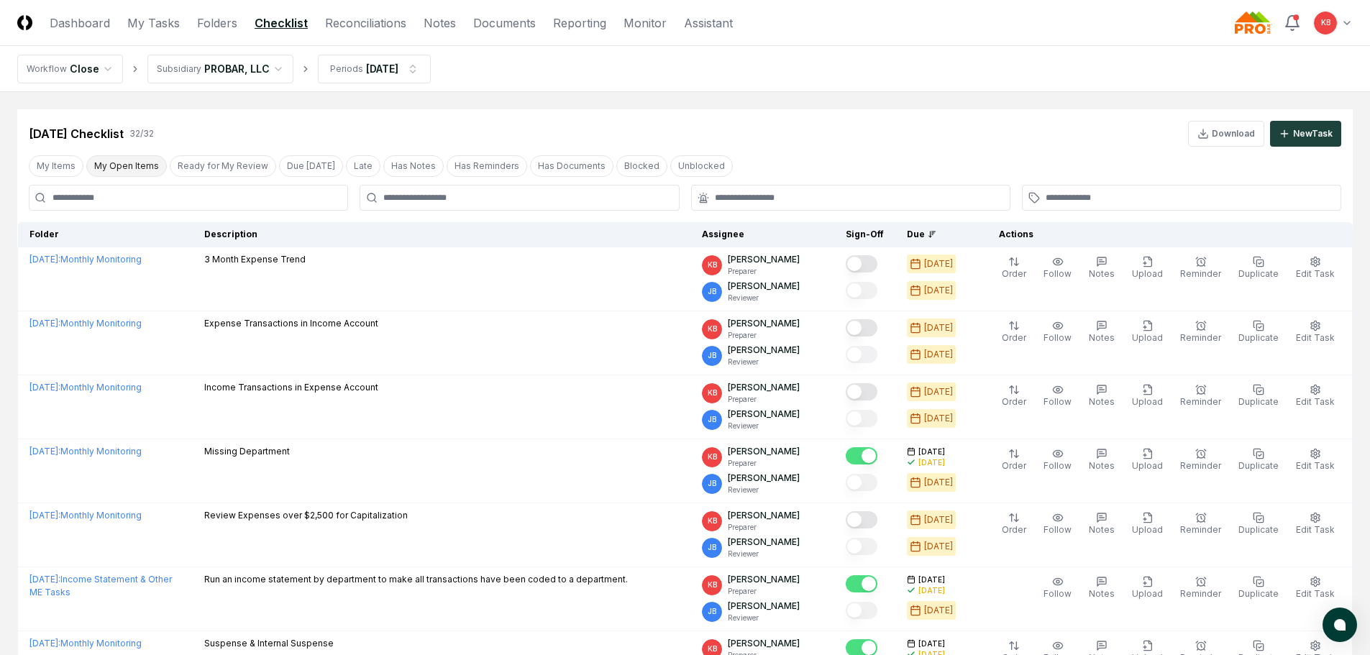
click at [140, 165] on button "My Open Items" at bounding box center [126, 166] width 81 height 22
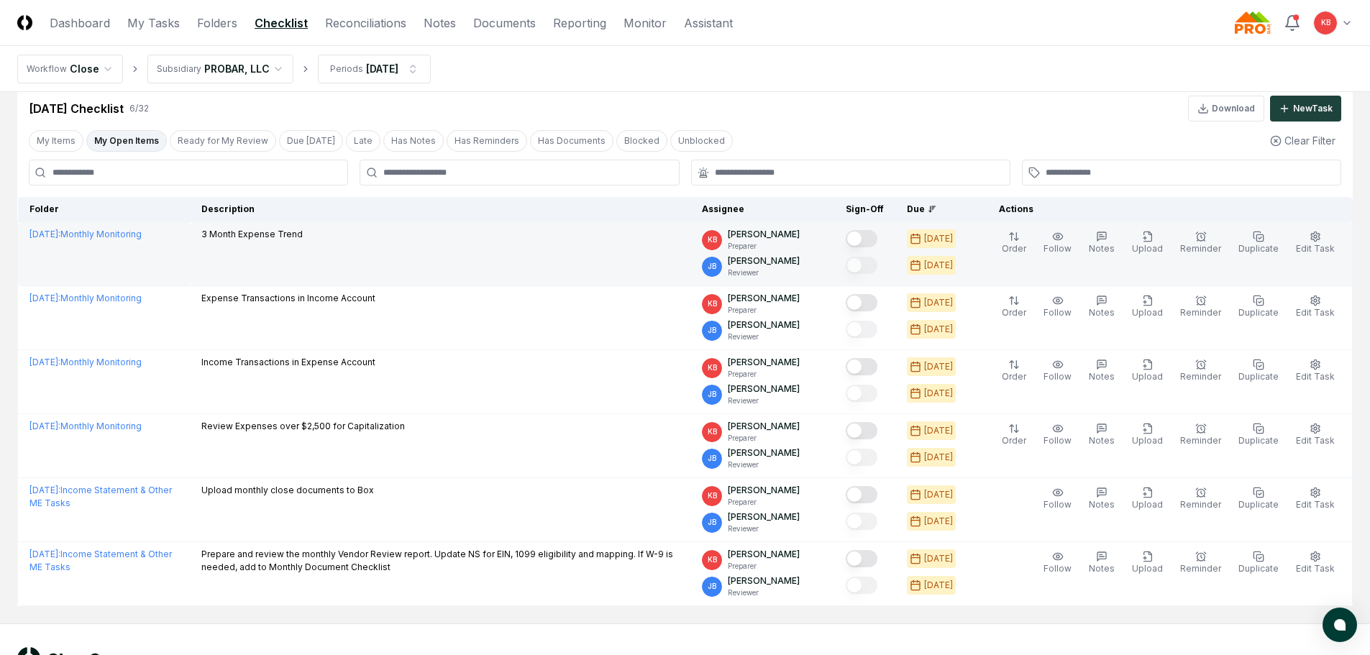
scroll to position [48, 0]
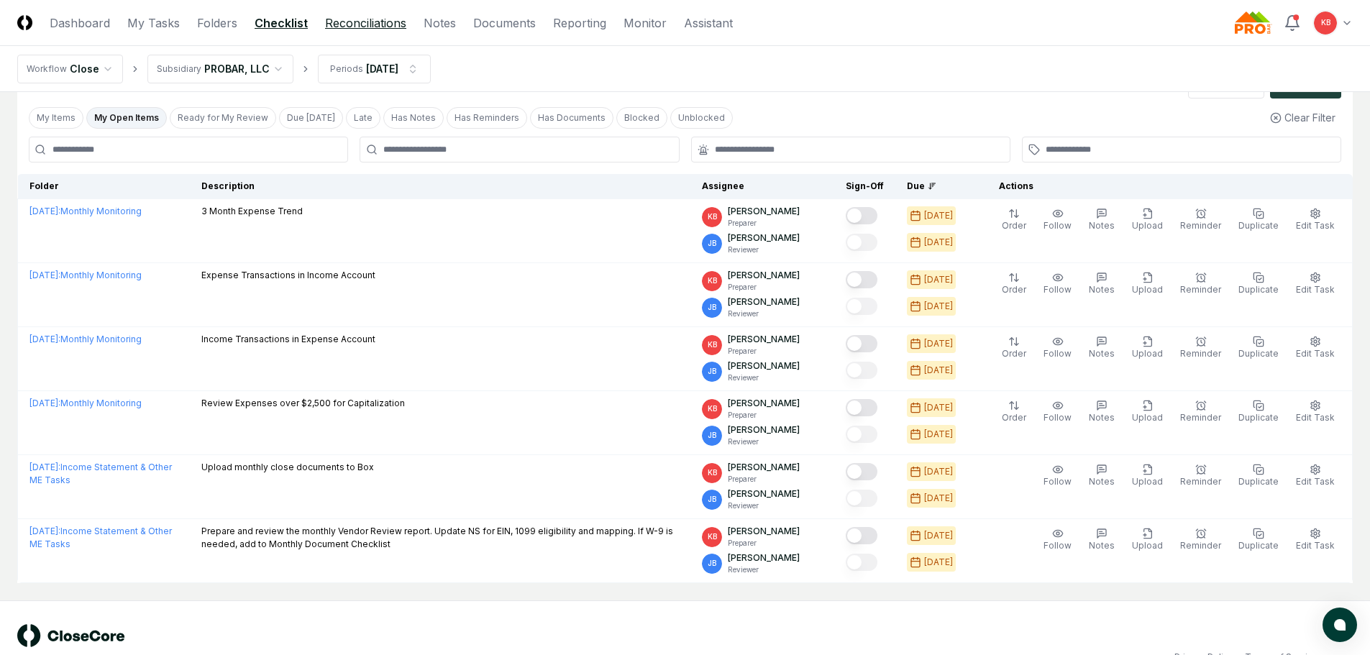
click at [372, 21] on link "Reconciliations" at bounding box center [365, 22] width 81 height 17
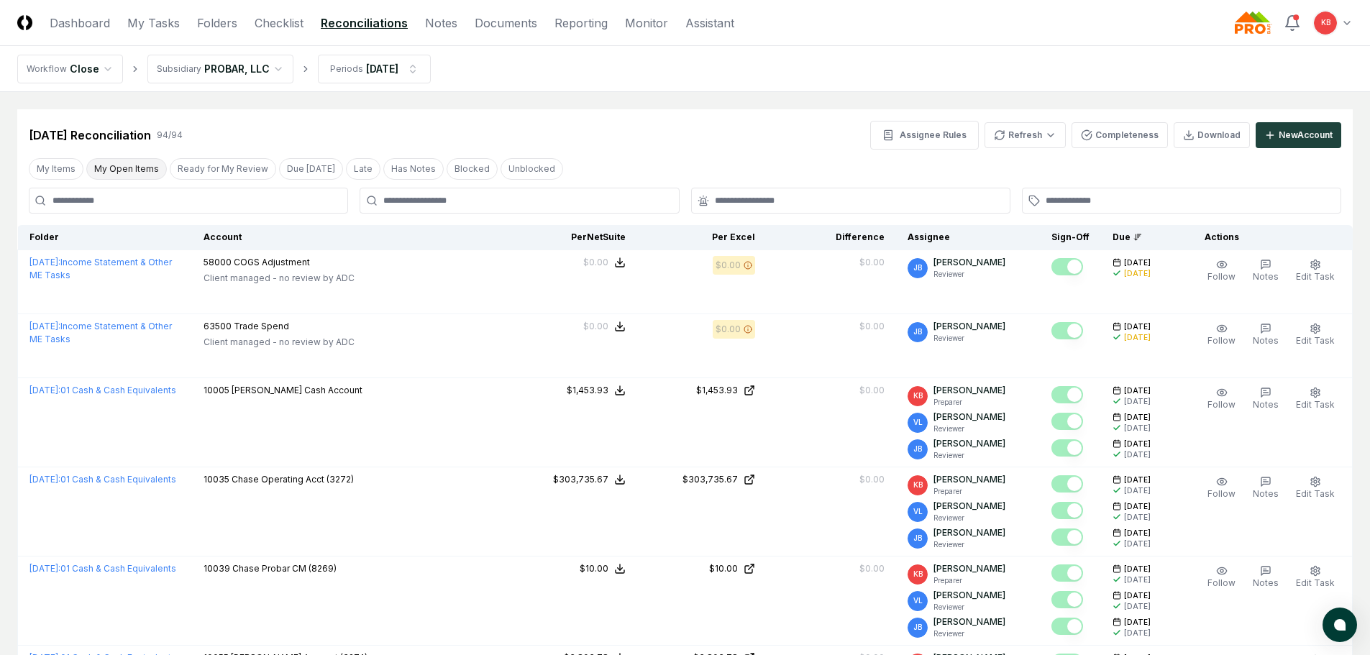
click at [122, 164] on button "My Open Items" at bounding box center [126, 169] width 81 height 22
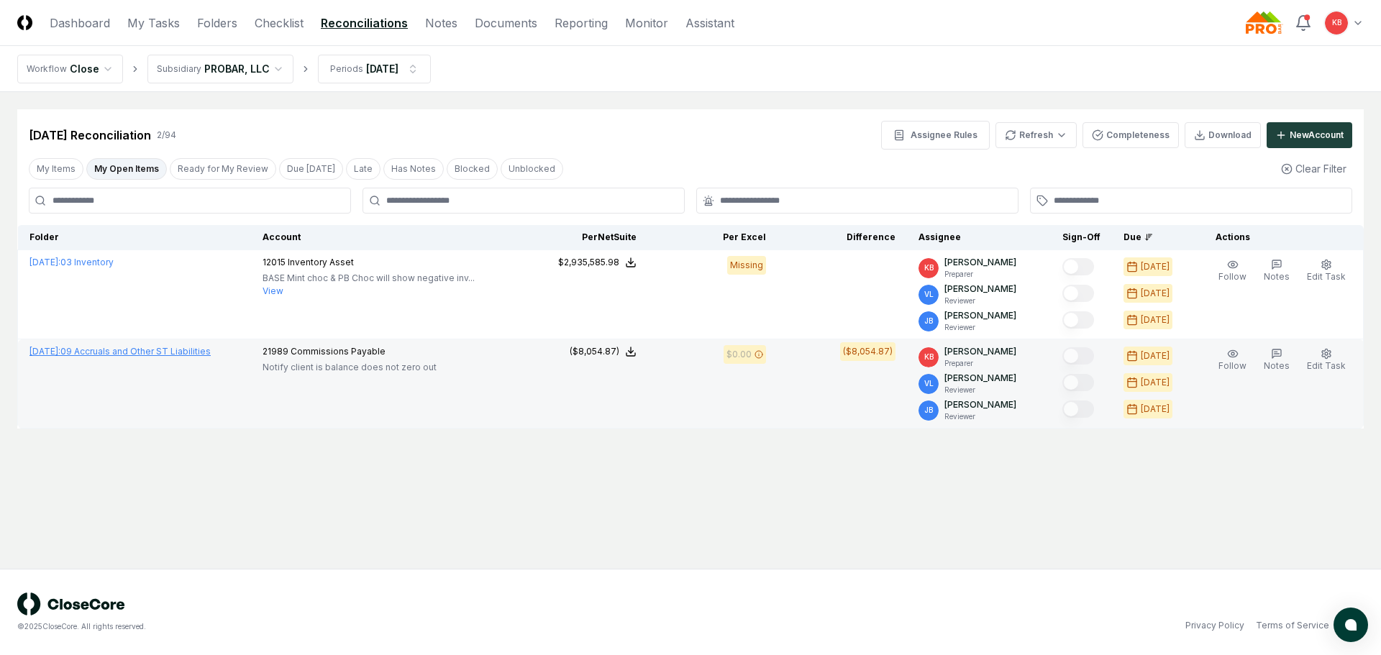
click at [125, 349] on link "[DATE] : 09 Accruals and Other ST Liabilities" at bounding box center [119, 351] width 181 height 11
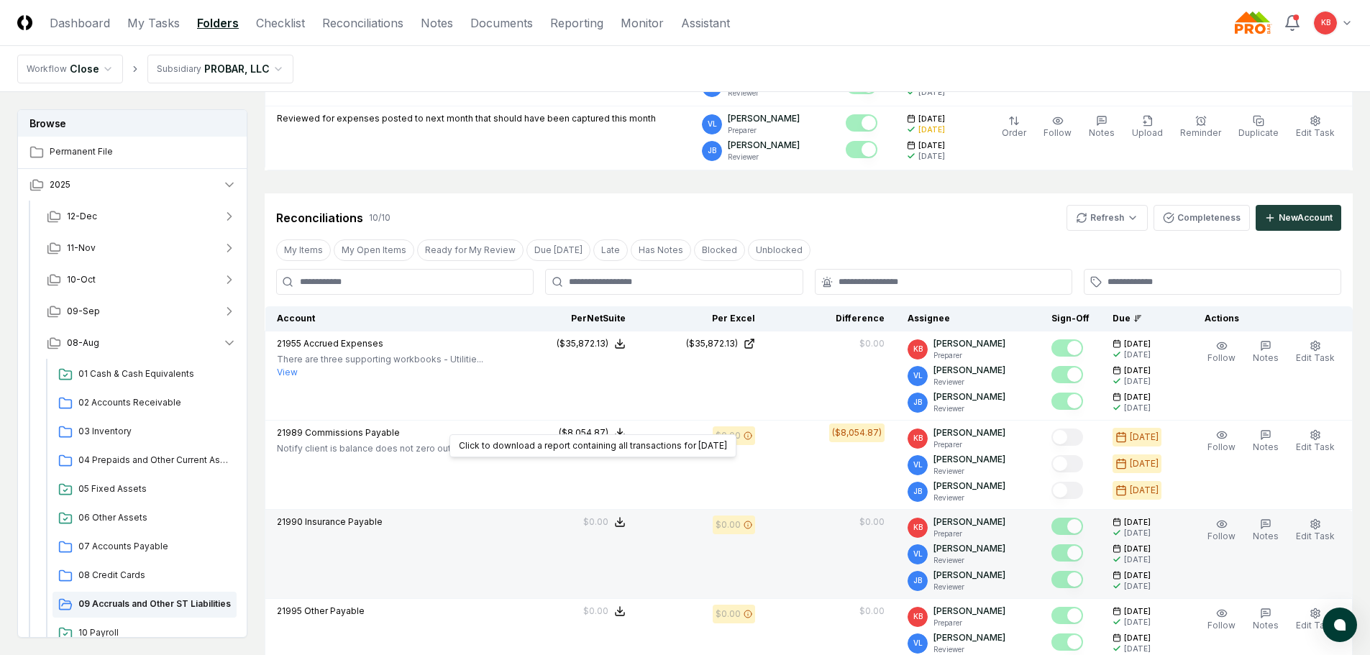
scroll to position [311, 0]
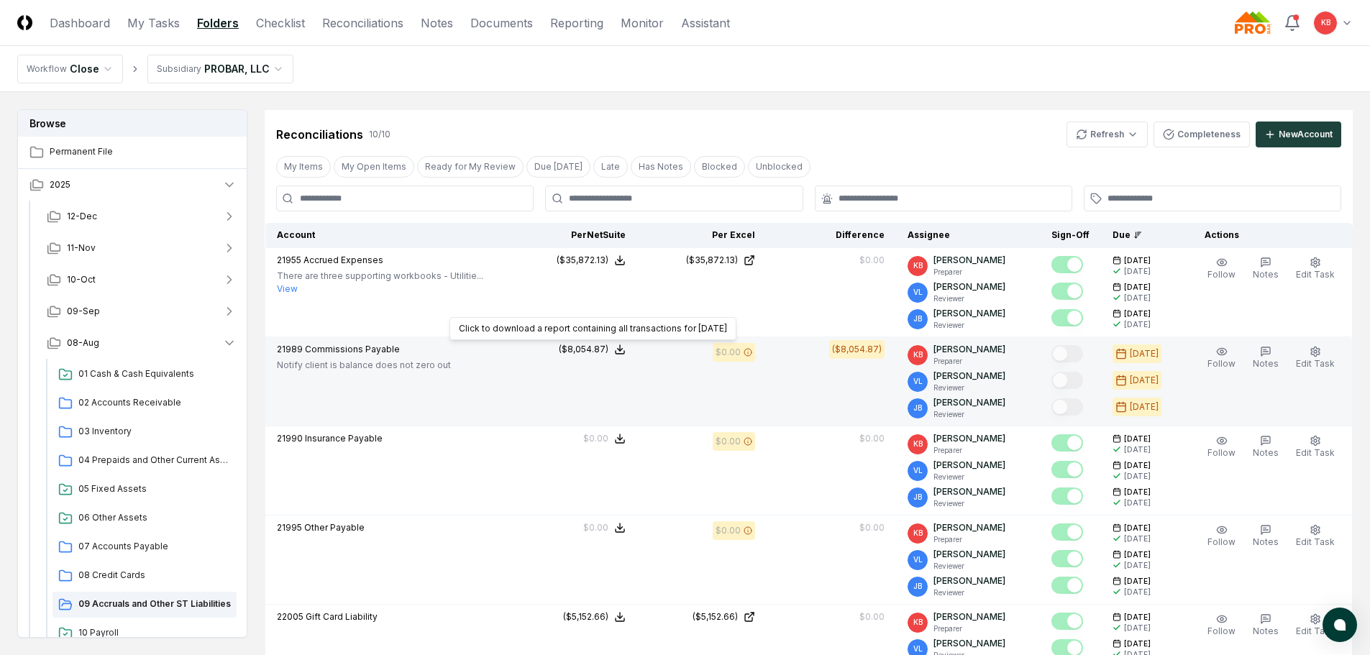
click at [626, 353] on icon at bounding box center [620, 350] width 12 height 12
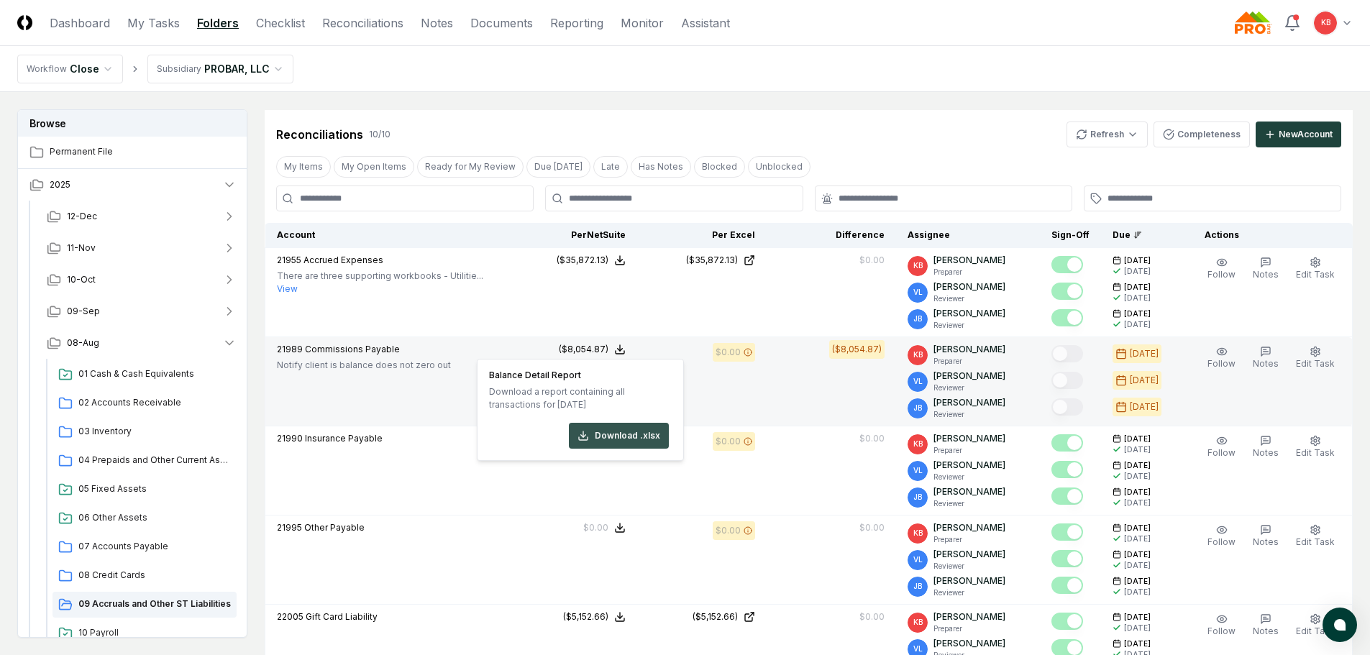
click at [612, 439] on button "Download .xlsx" at bounding box center [619, 436] width 100 height 26
